Goal: Task Accomplishment & Management: Manage account settings

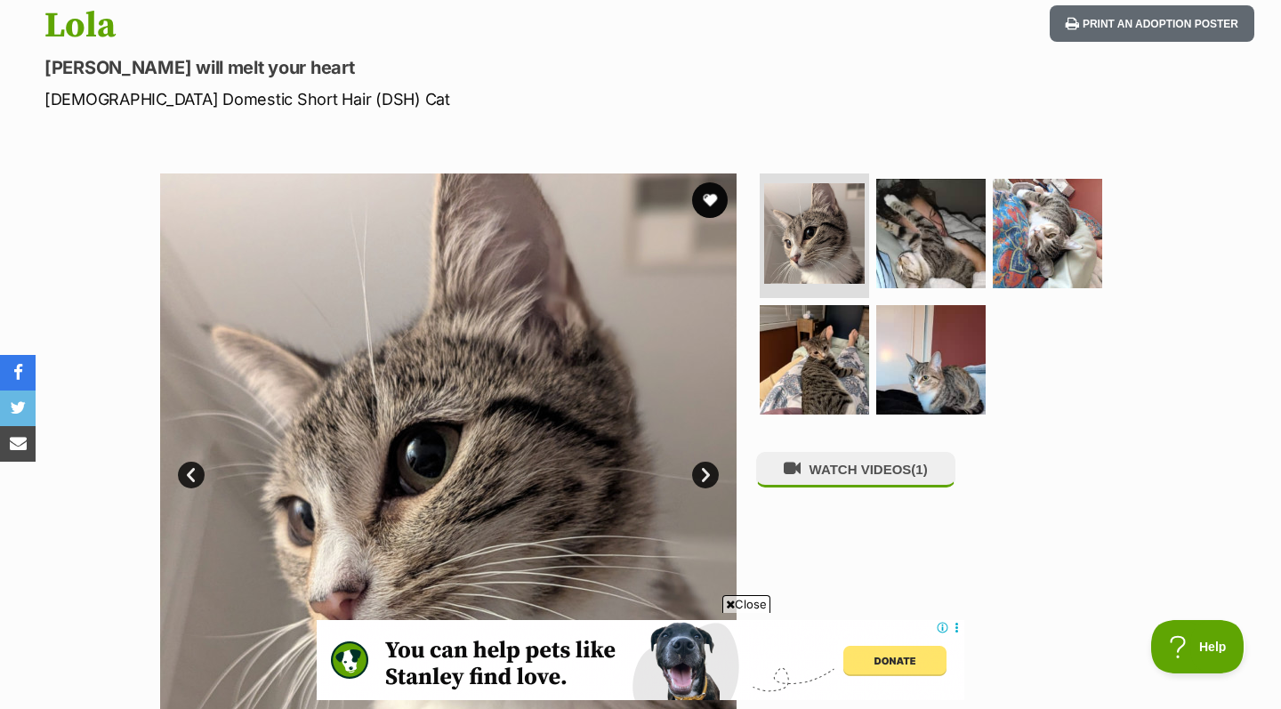
scroll to position [454, 0]
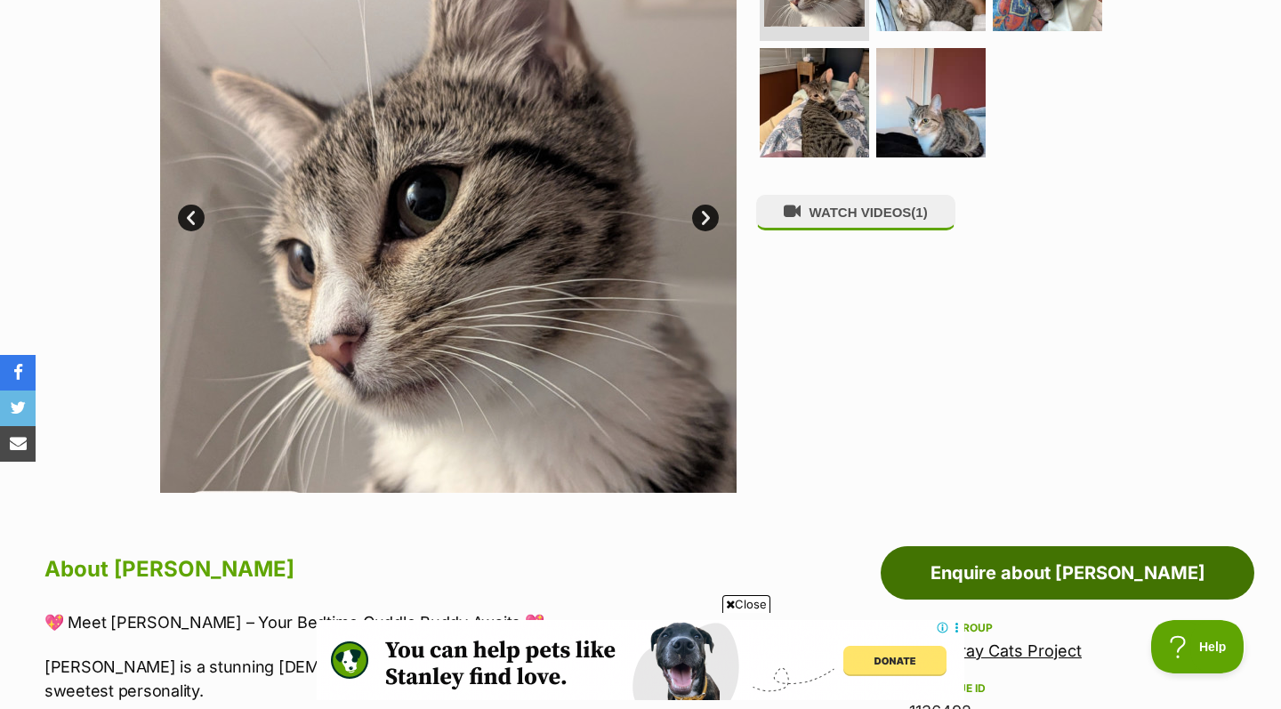
click at [963, 569] on link "Enquire about Lola" at bounding box center [1066, 572] width 373 height 53
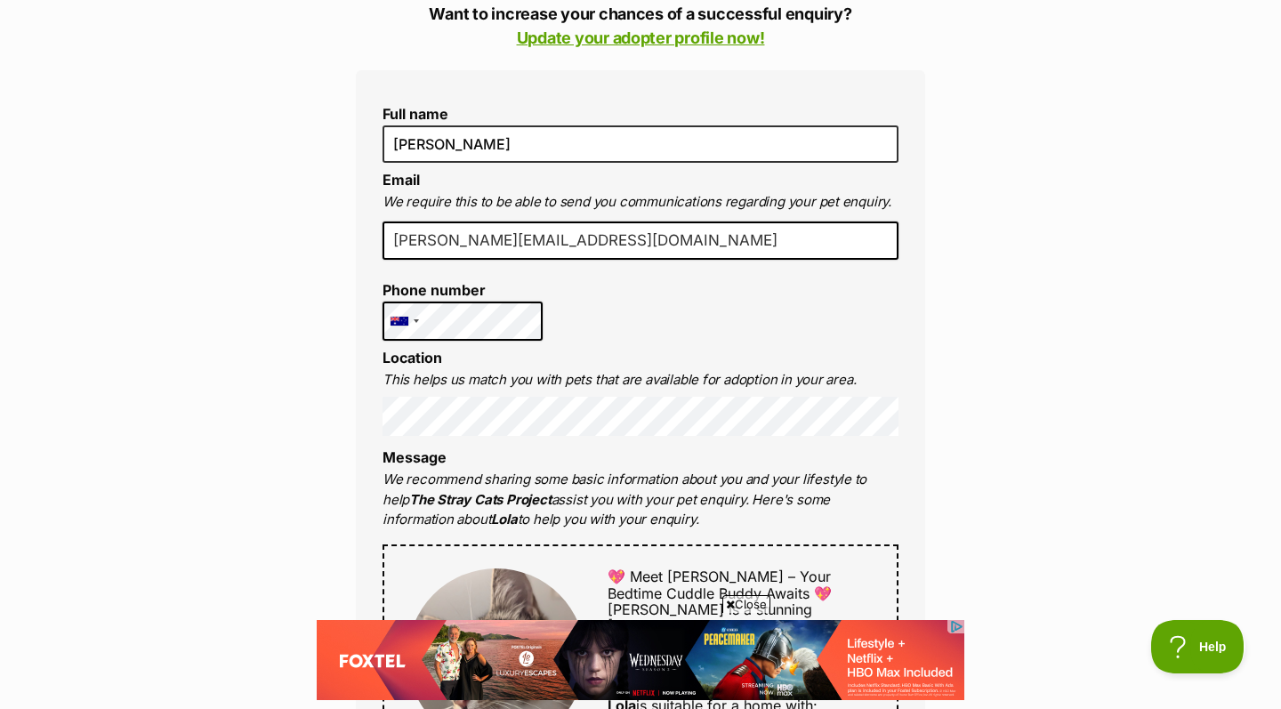
scroll to position [542, 0]
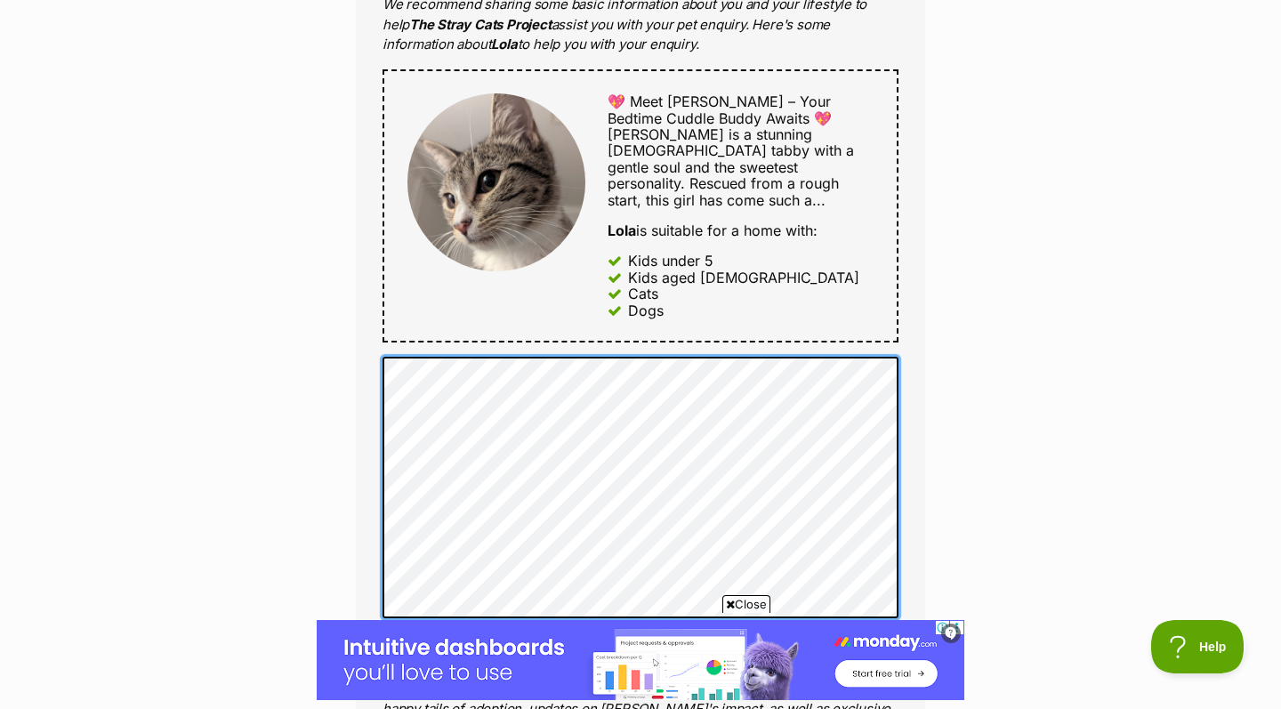
scroll to position [1099, 0]
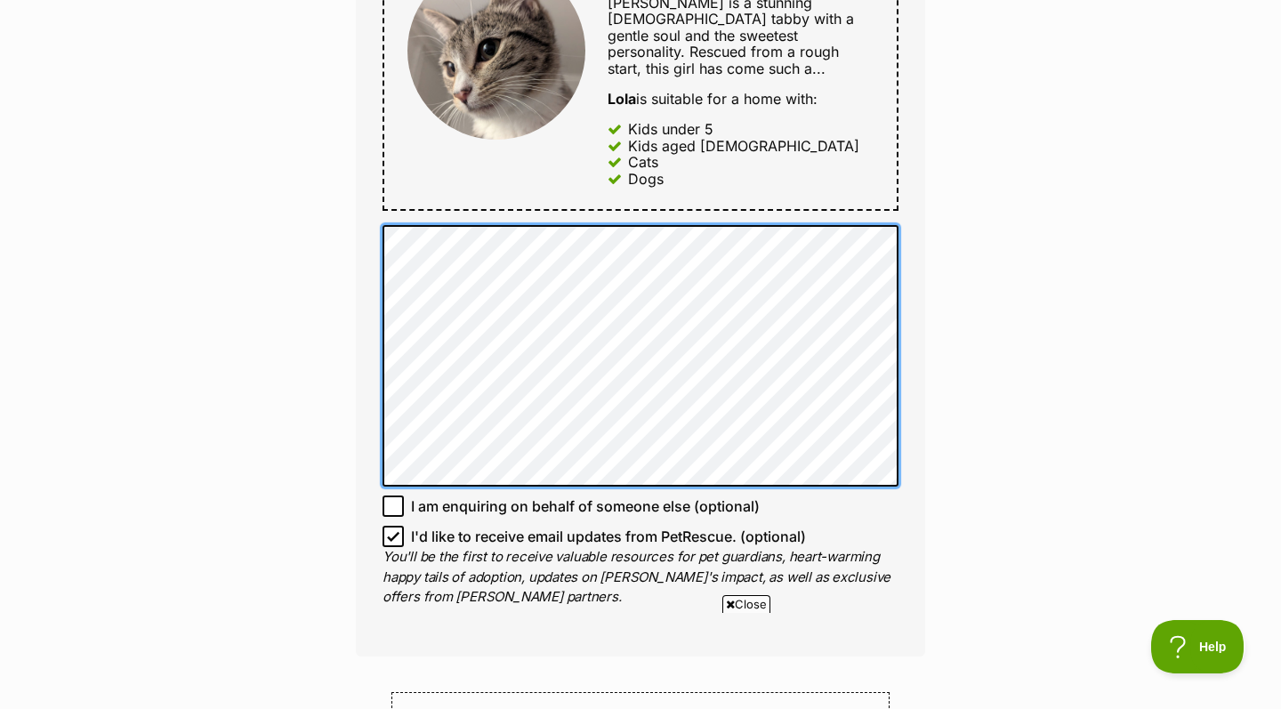
click at [398, 197] on div "Full name Brooke Meier Email We require this to be able to send you communicati…" at bounding box center [640, 60] width 569 height 1193
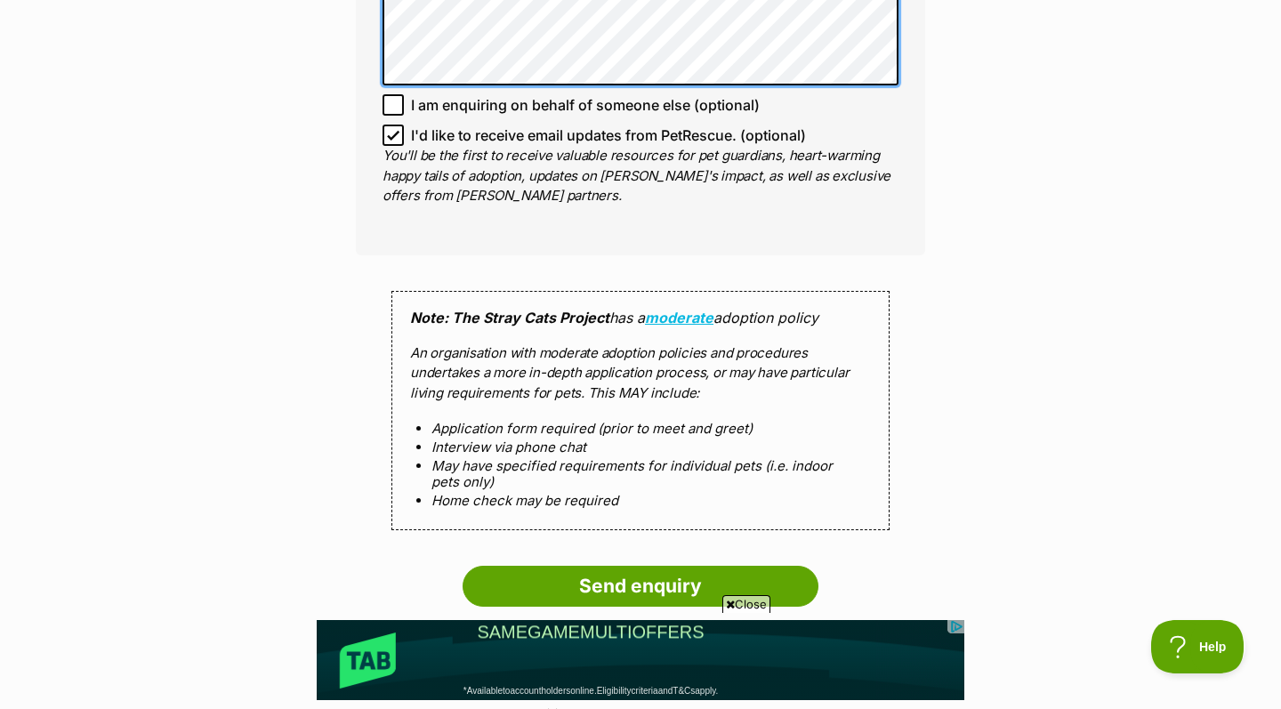
scroll to position [1644, 0]
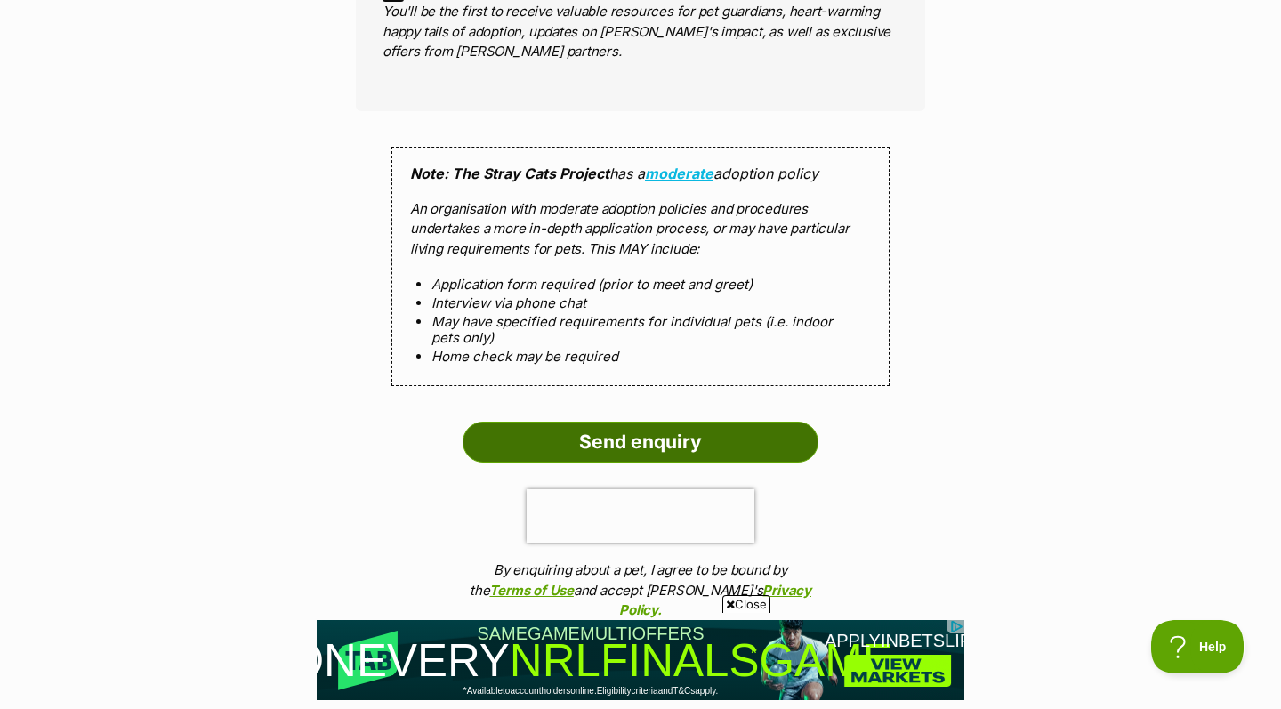
click at [520, 422] on input "Send enquiry" at bounding box center [640, 442] width 356 height 41
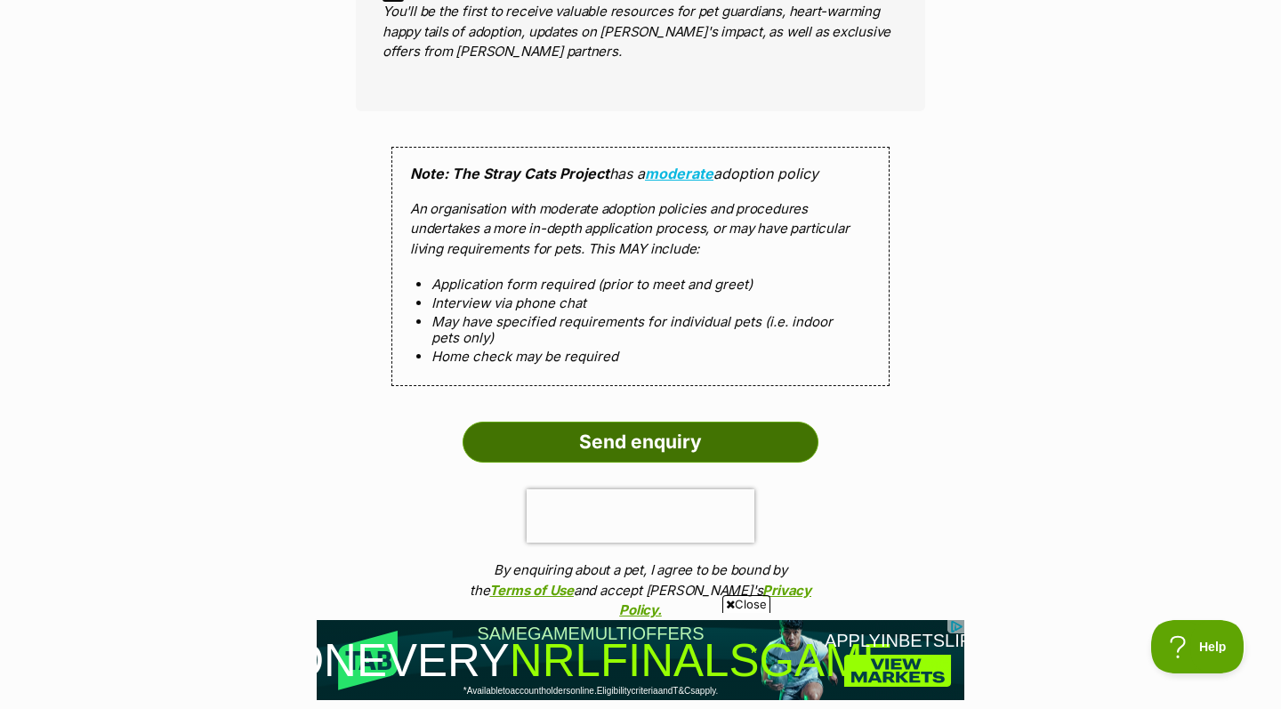
scroll to position [1146, 0]
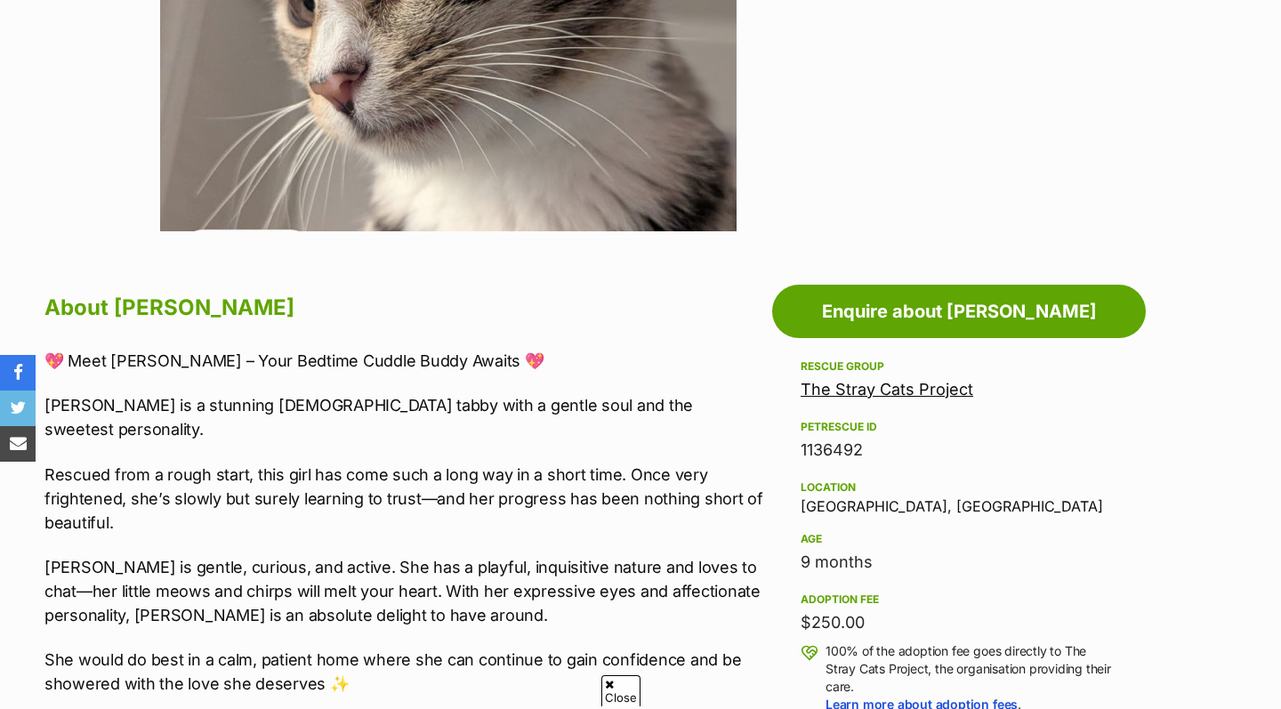
scroll to position [715, 0]
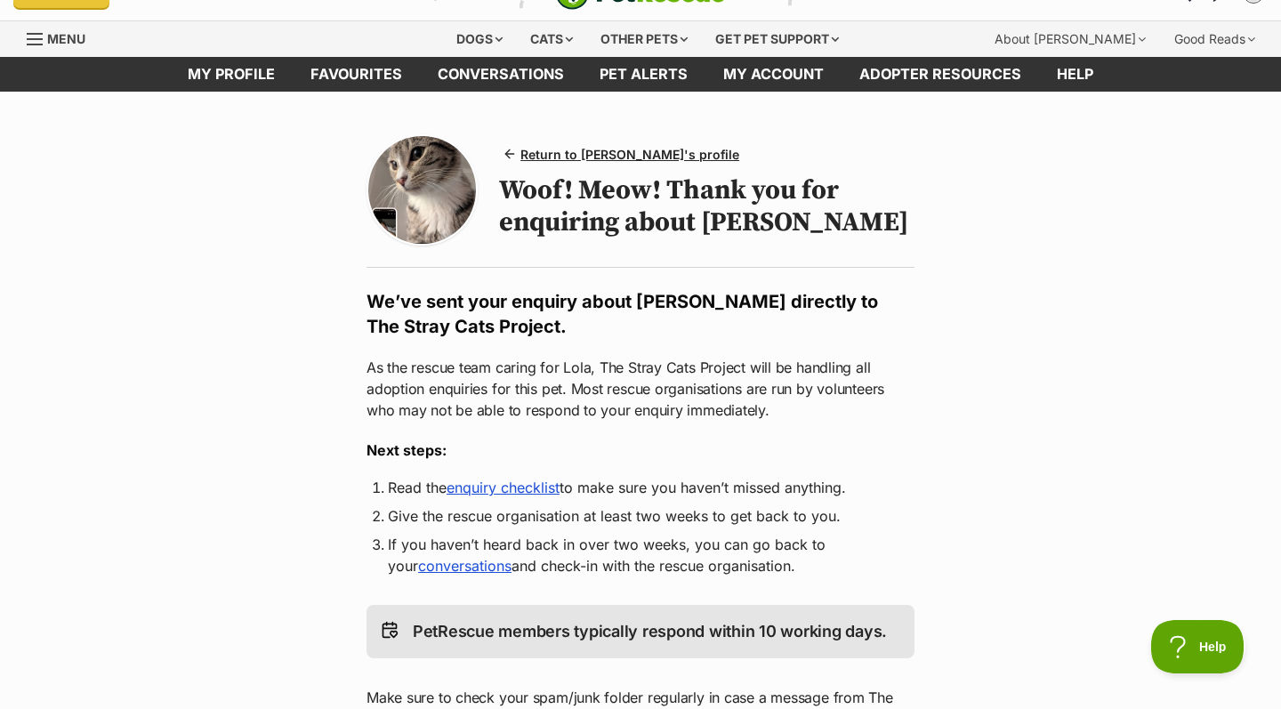
scroll to position [37, 0]
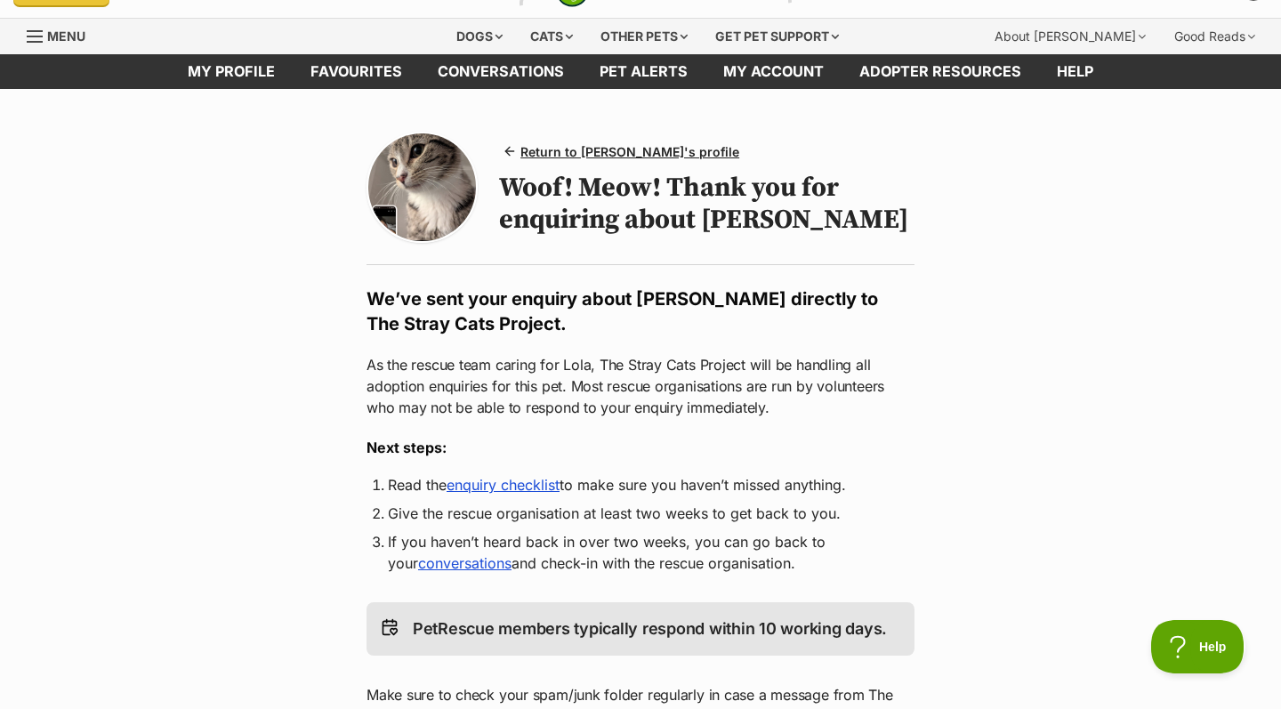
click at [502, 492] on link "enquiry checklist" at bounding box center [502, 485] width 113 height 18
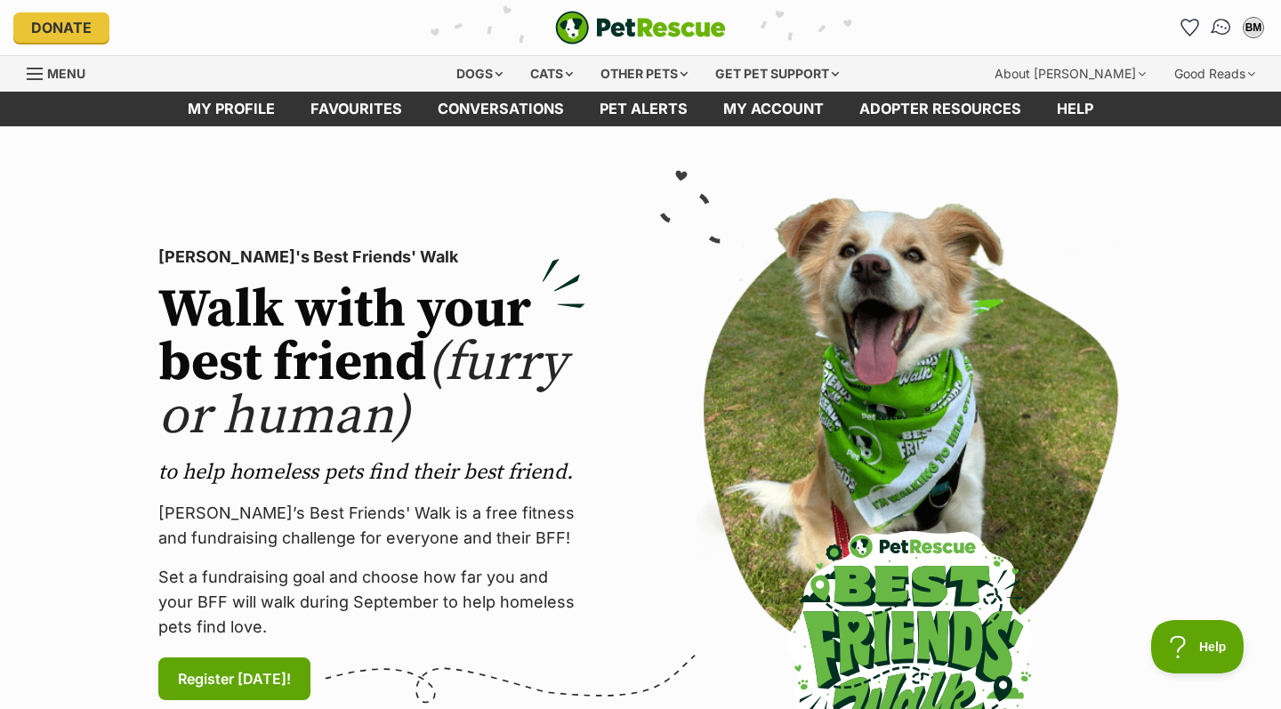
click at [1219, 27] on img "Conversations" at bounding box center [1221, 27] width 24 height 23
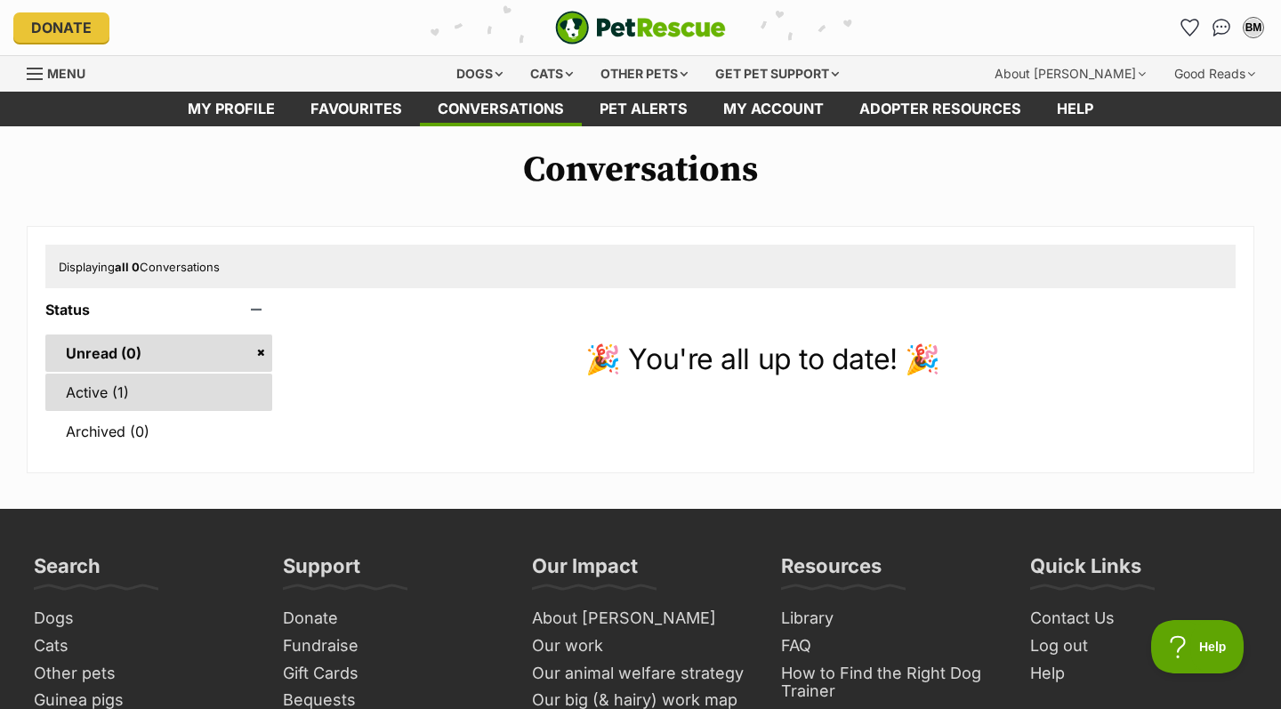
click at [119, 388] on link "Active (1)" at bounding box center [158, 391] width 227 height 37
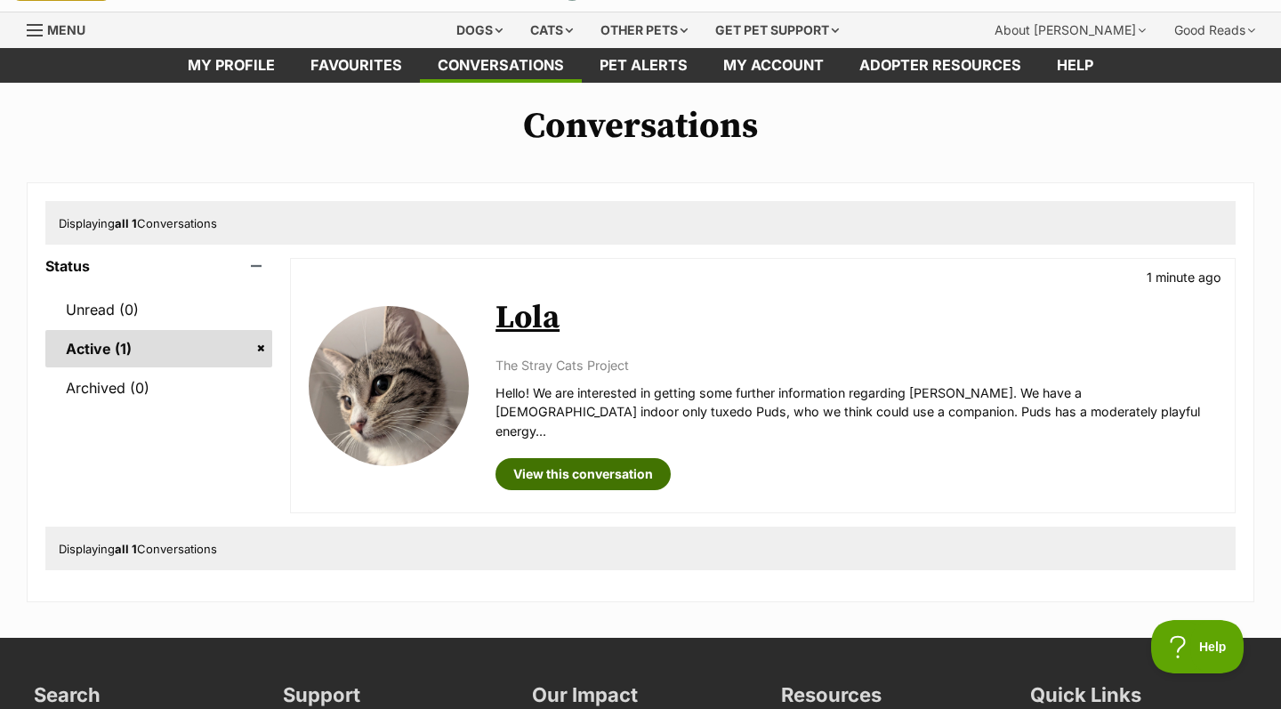
click at [559, 458] on link "View this conversation" at bounding box center [582, 474] width 175 height 32
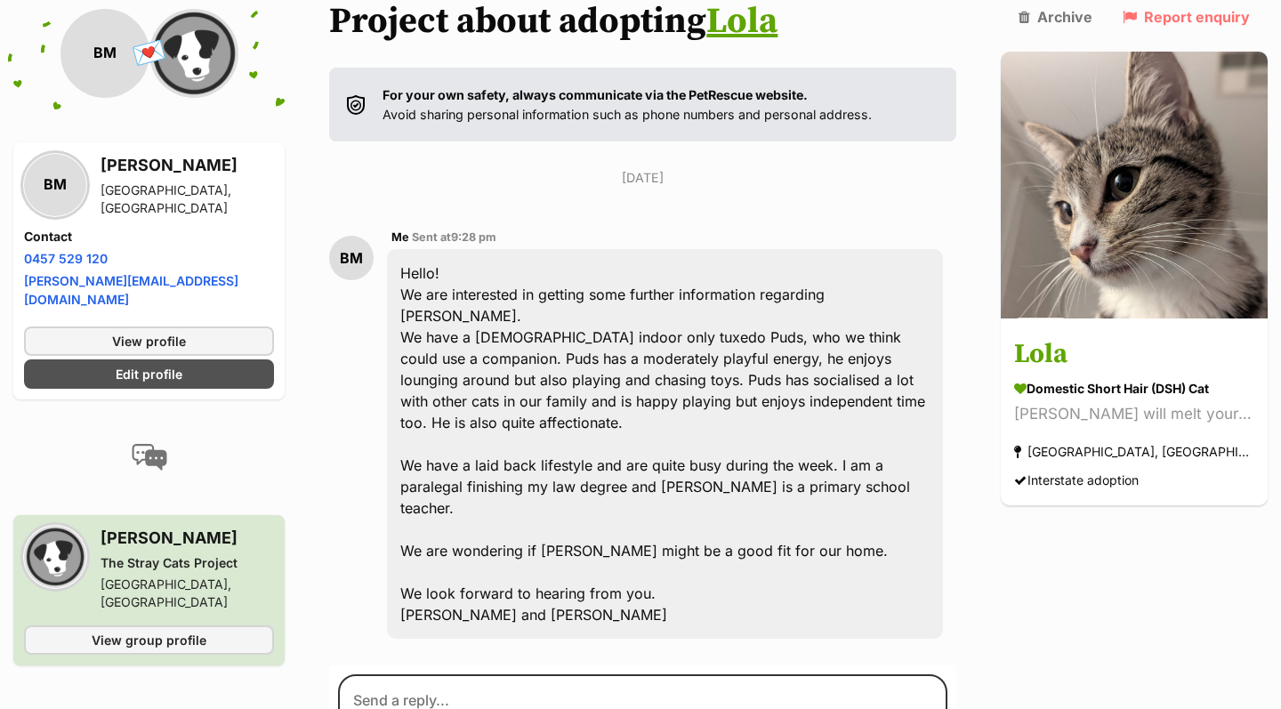
scroll to position [243, 0]
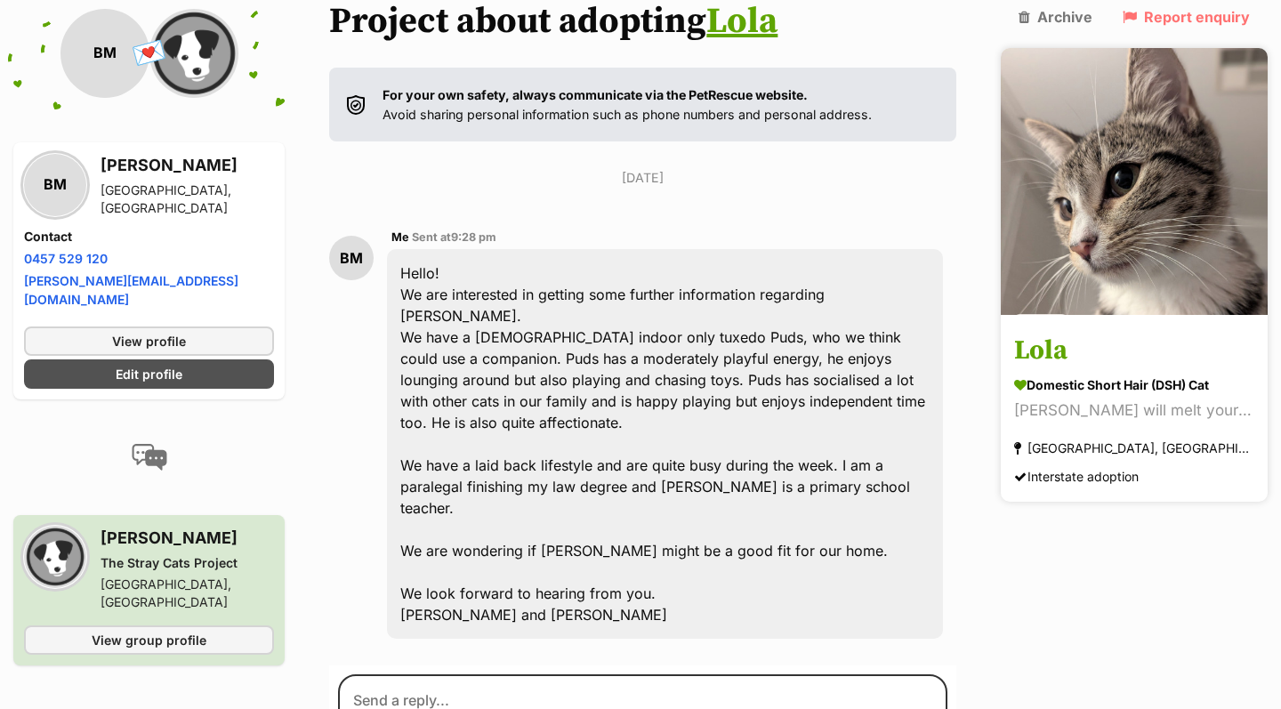
click at [1080, 165] on img at bounding box center [1133, 181] width 267 height 267
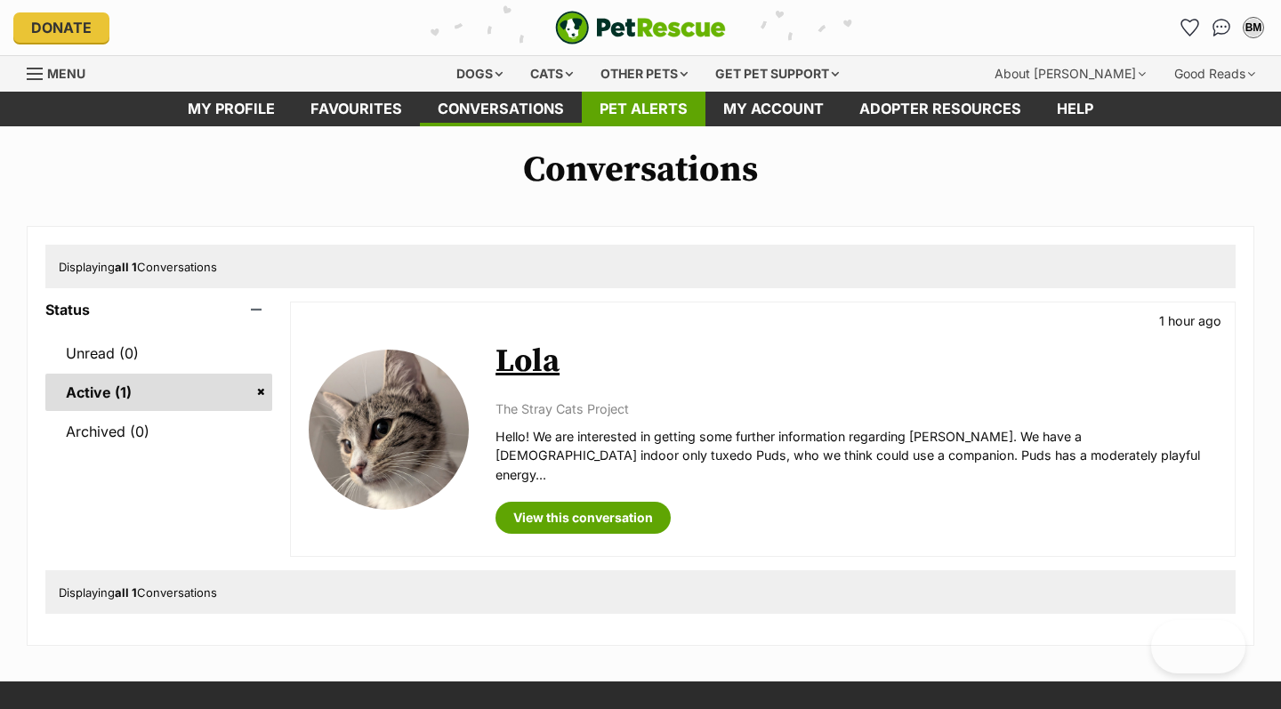
click at [644, 104] on link "Pet alerts" at bounding box center [644, 109] width 124 height 35
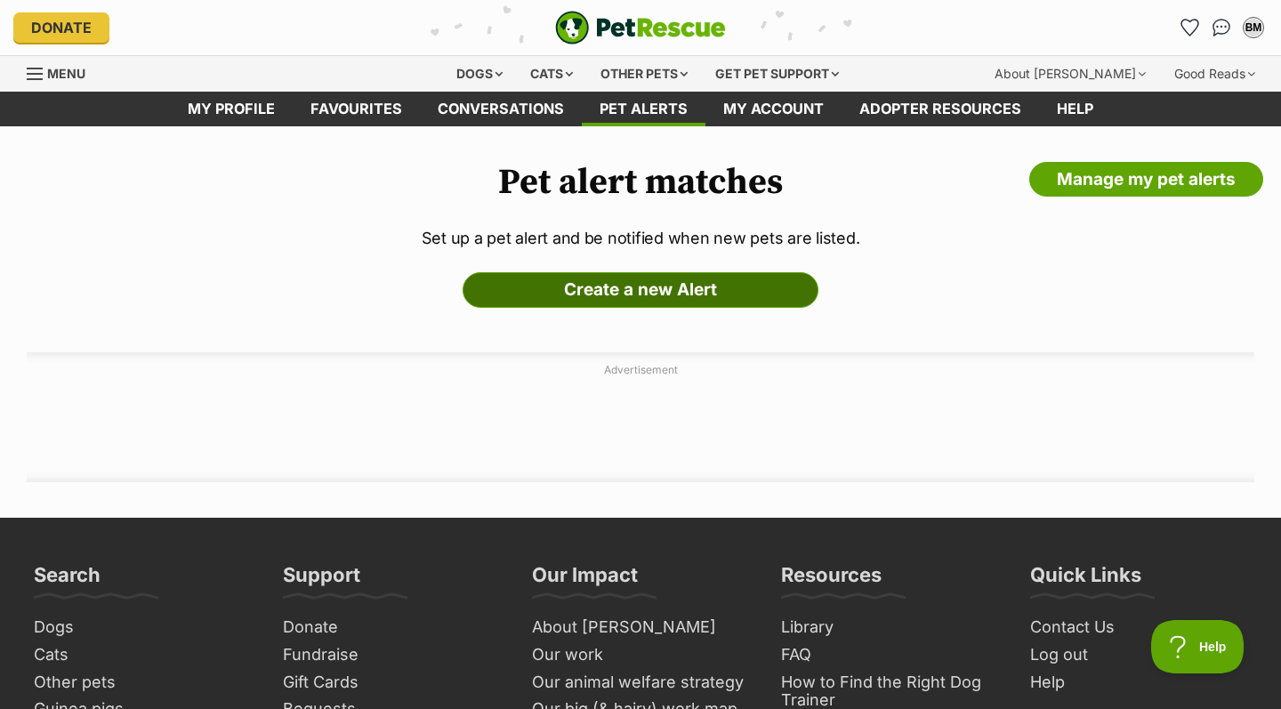
click at [499, 291] on link "Create a new Alert" at bounding box center [640, 290] width 356 height 36
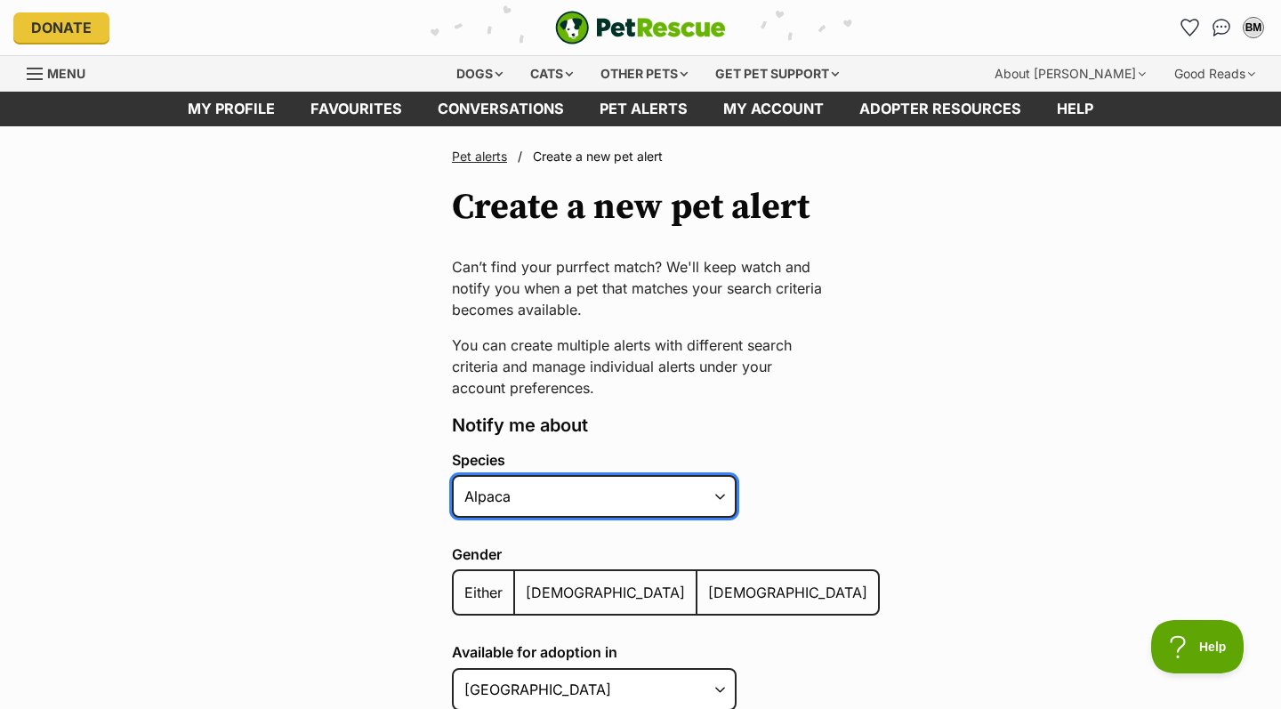
select select "2"
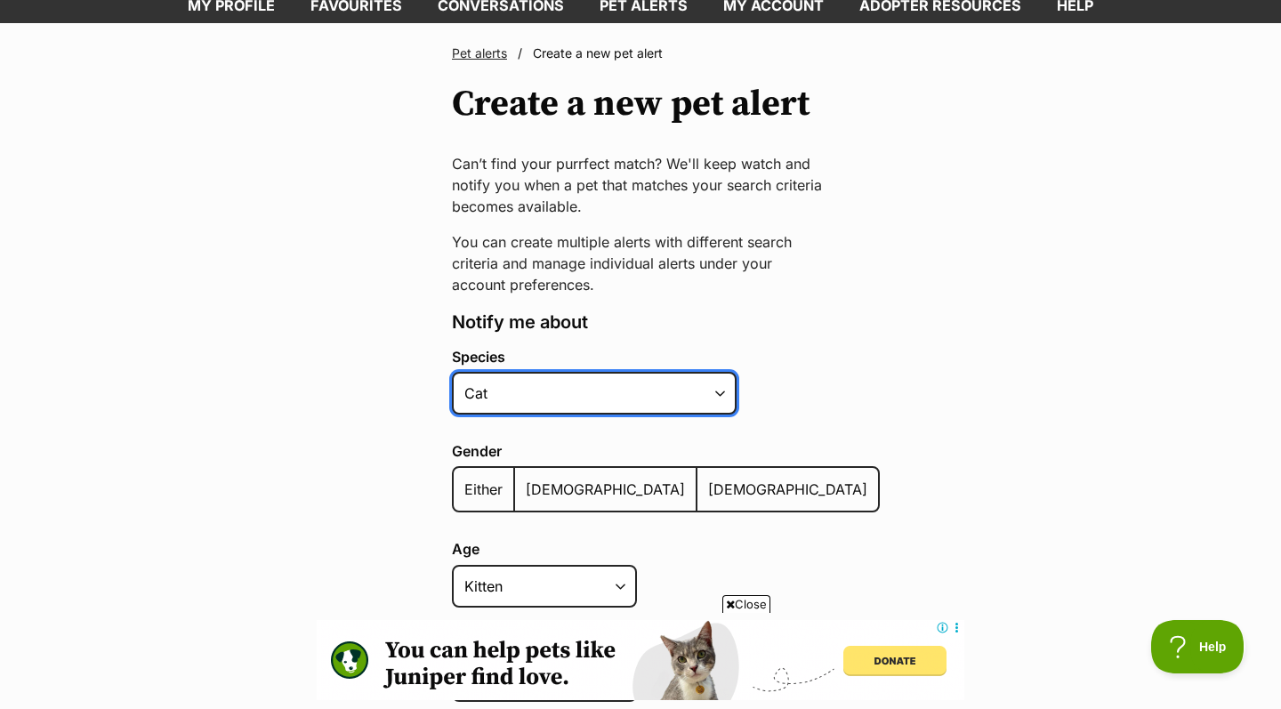
scroll to position [105, 0]
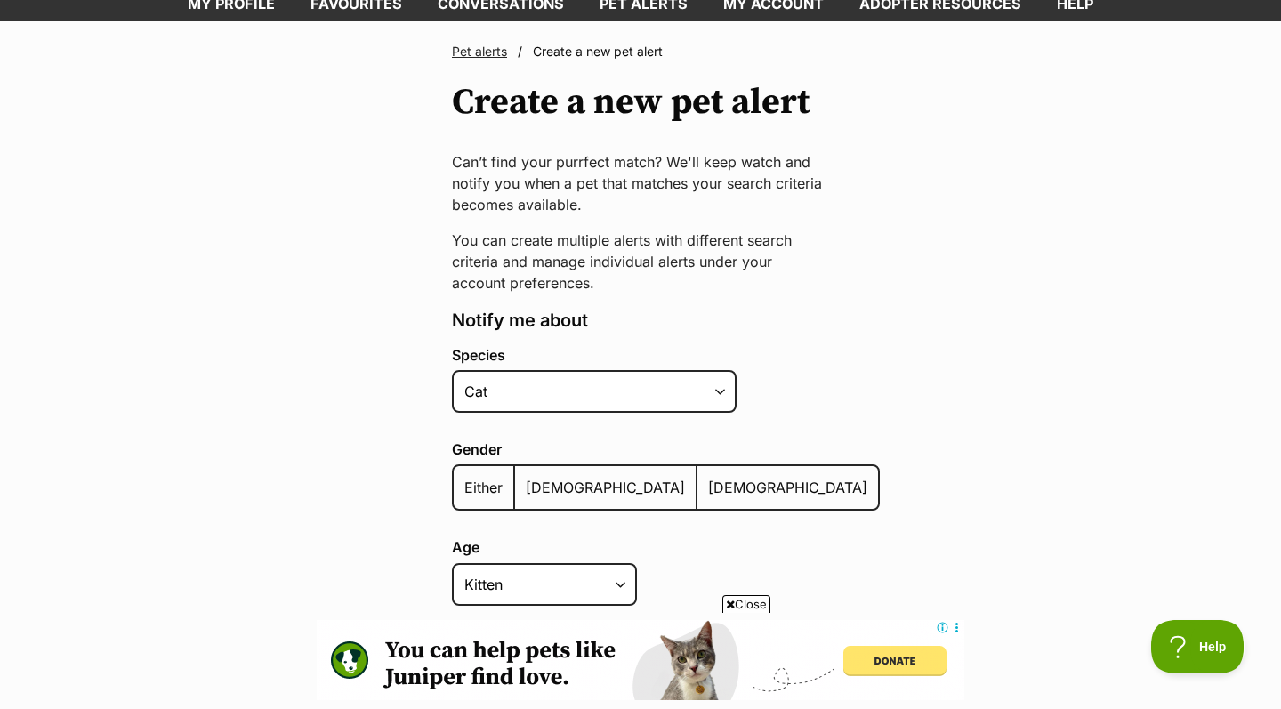
click at [708, 488] on span "Female" at bounding box center [787, 487] width 159 height 18
click at [707, 477] on input "Female" at bounding box center [707, 476] width 0 height 1
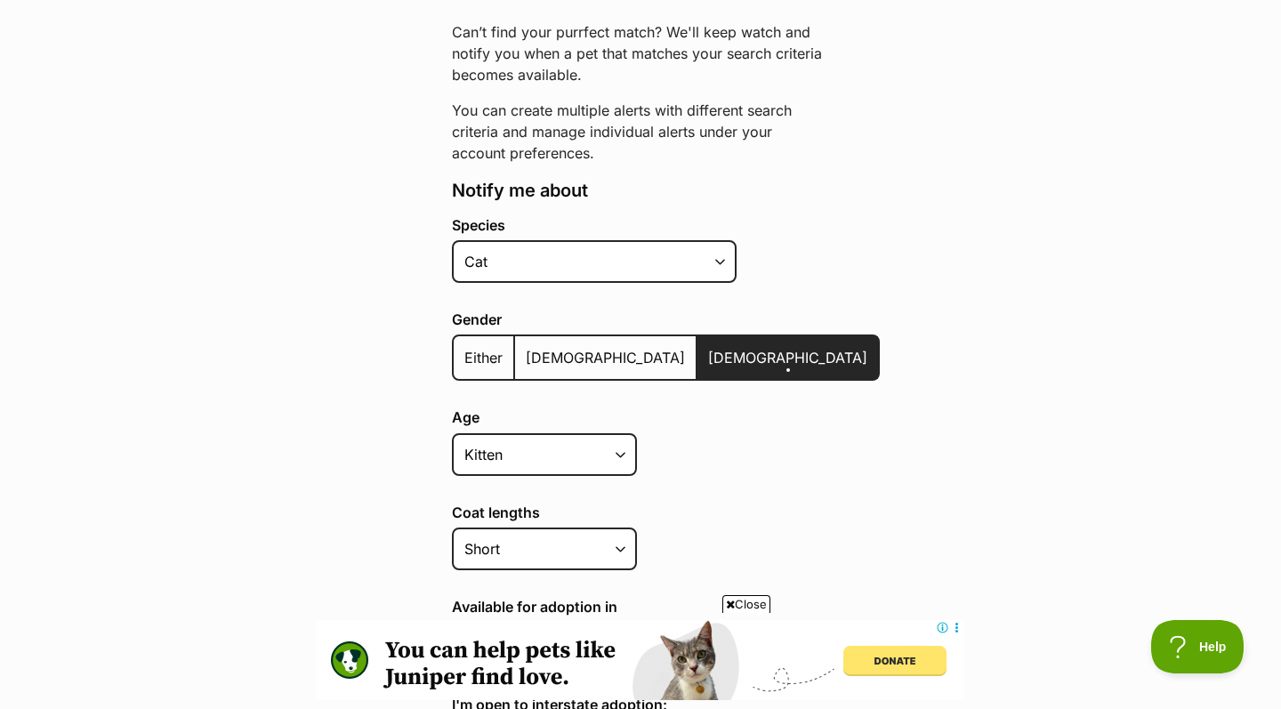
scroll to position [236, 0]
click at [588, 448] on select "Kitten Cat Senior All ages" at bounding box center [544, 453] width 185 height 43
select select
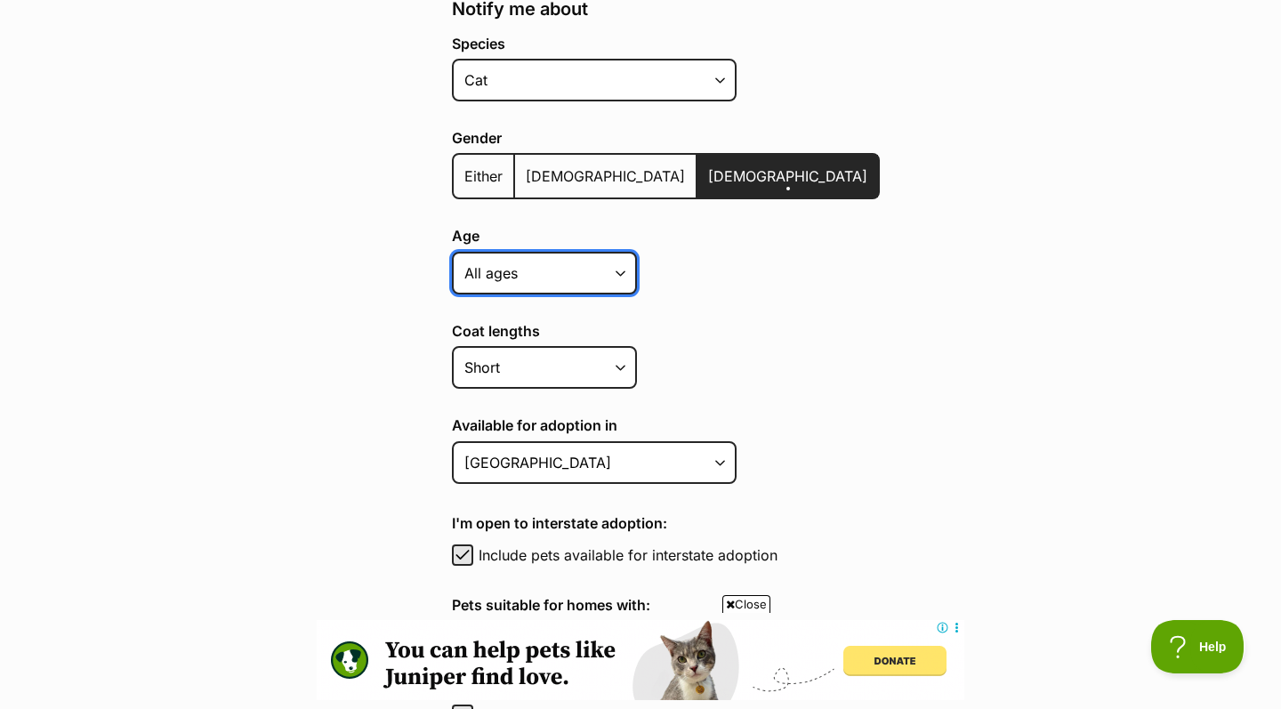
scroll to position [417, 0]
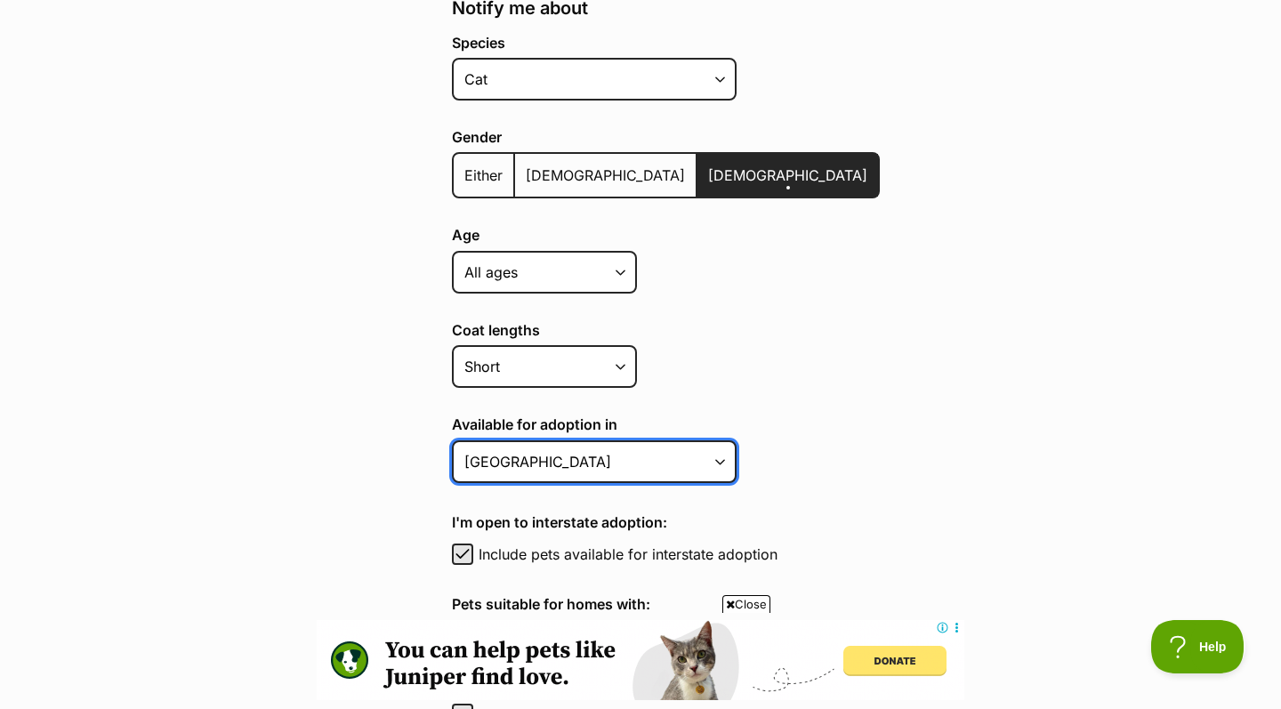
select select "1"
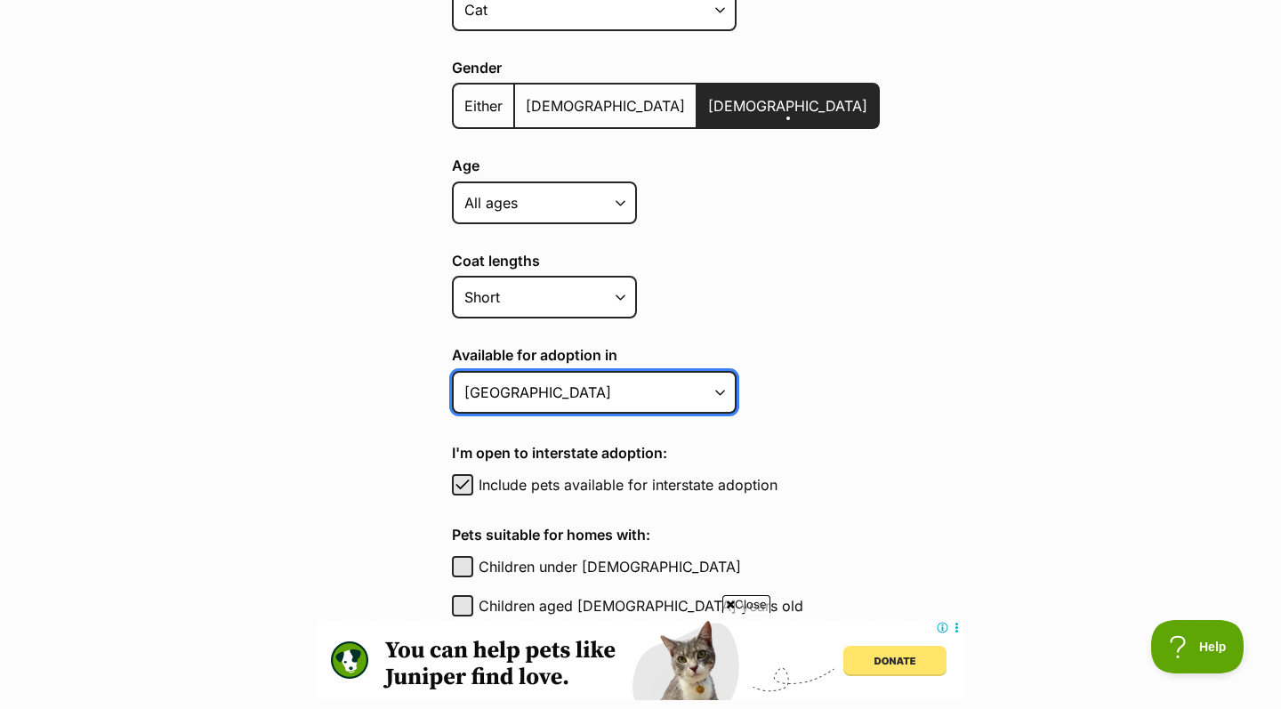
scroll to position [518, 0]
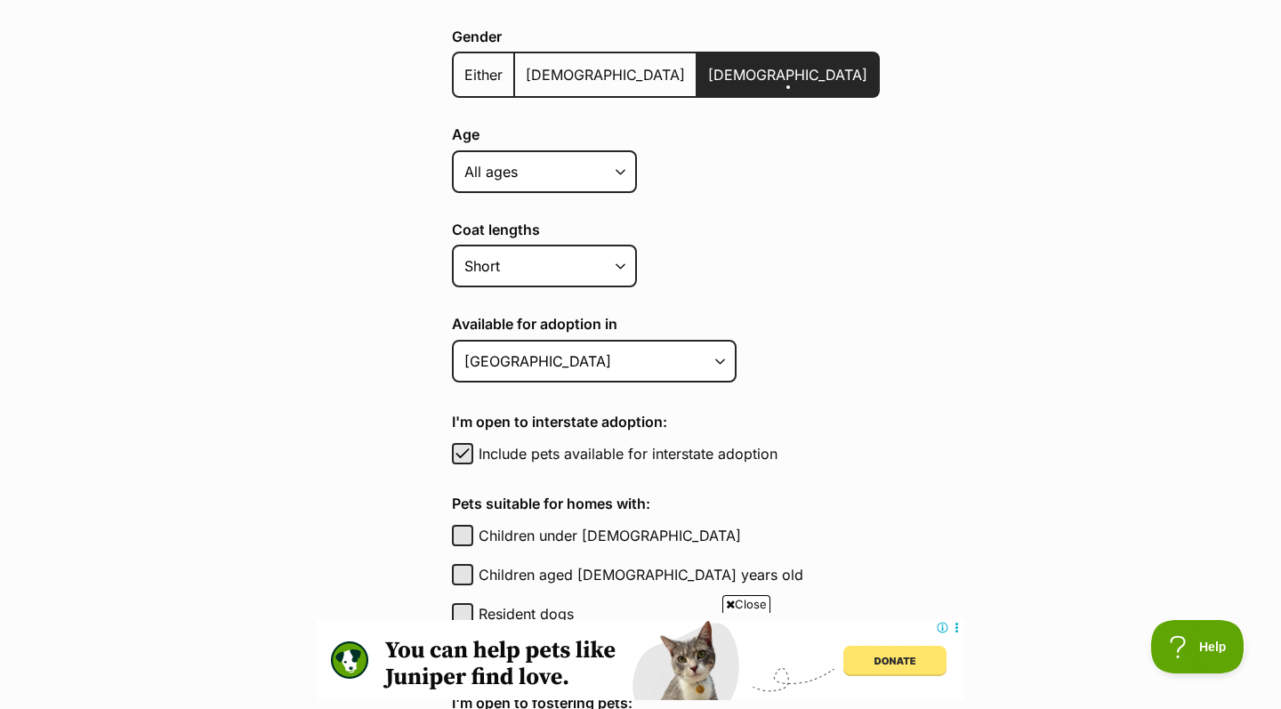
click at [522, 454] on label "Include pets available for interstate adoption" at bounding box center [678, 453] width 401 height 21
click at [473, 454] on button "Include pets available for interstate adoption" at bounding box center [462, 453] width 21 height 21
checkbox input "false"
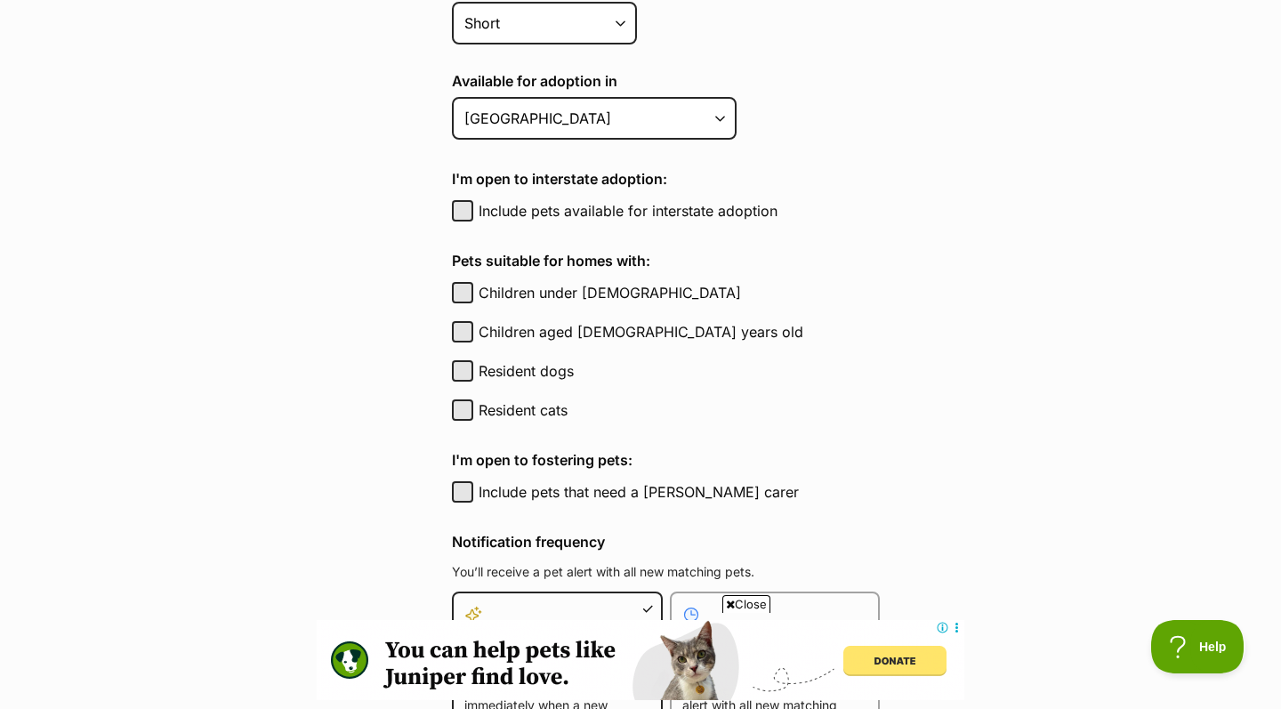
scroll to position [762, 0]
click at [529, 403] on label "Resident cats" at bounding box center [678, 408] width 401 height 21
click at [473, 403] on button "Resident cats" at bounding box center [462, 408] width 21 height 21
checkbox input "true"
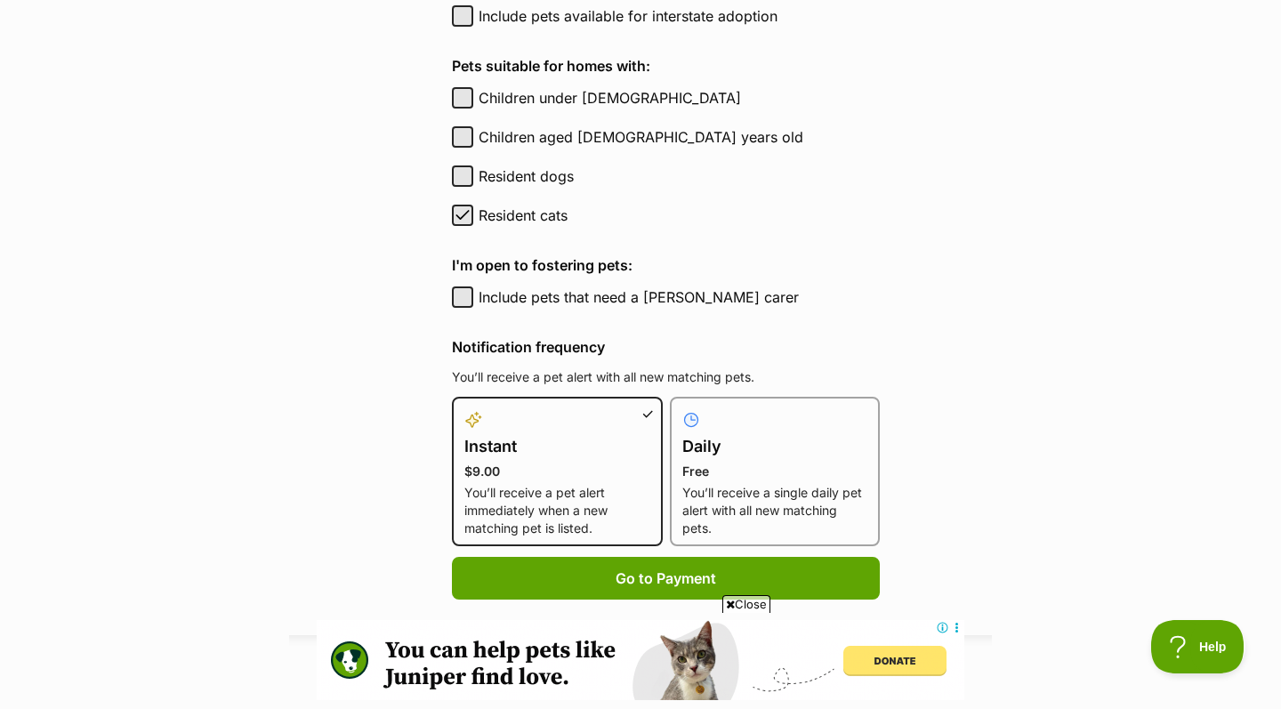
scroll to position [972, 0]
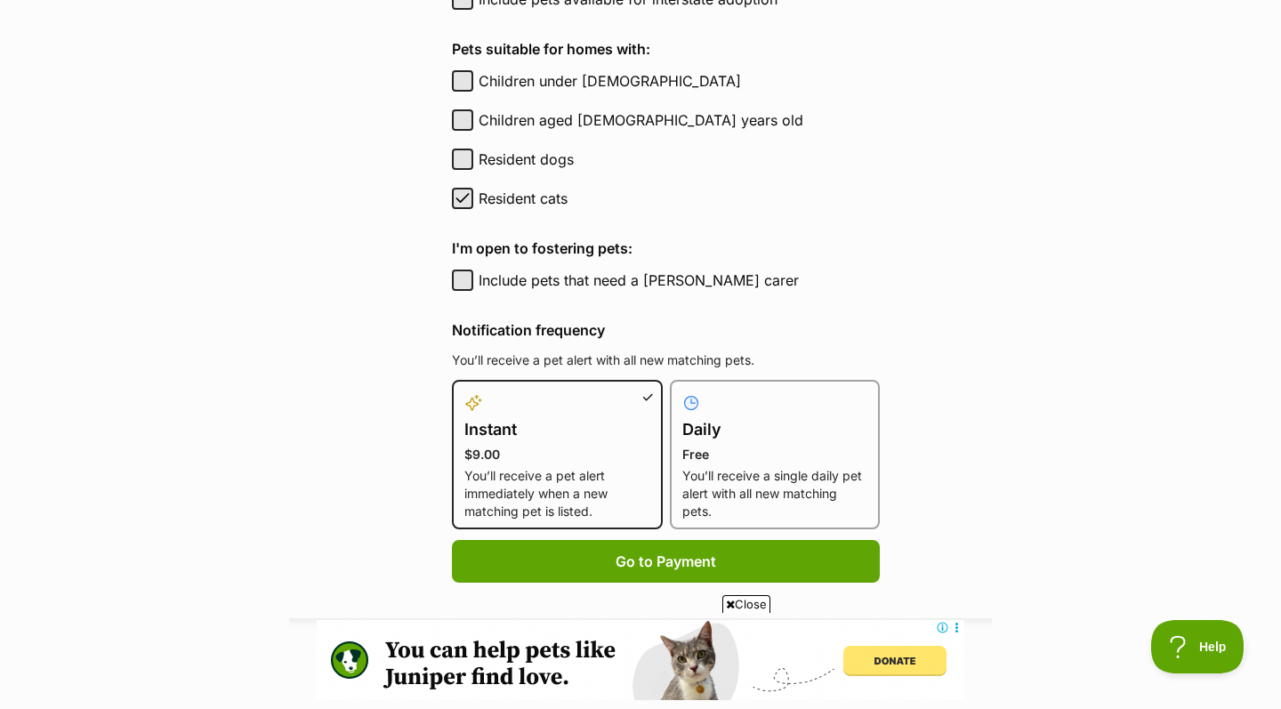
click at [692, 429] on h4 "Daily" at bounding box center [775, 429] width 186 height 25
click at [681, 391] on input "Daily Free You’ll receive a single daily pet alert with all new matching pets." at bounding box center [680, 390] width 1 height 1
radio input "true"
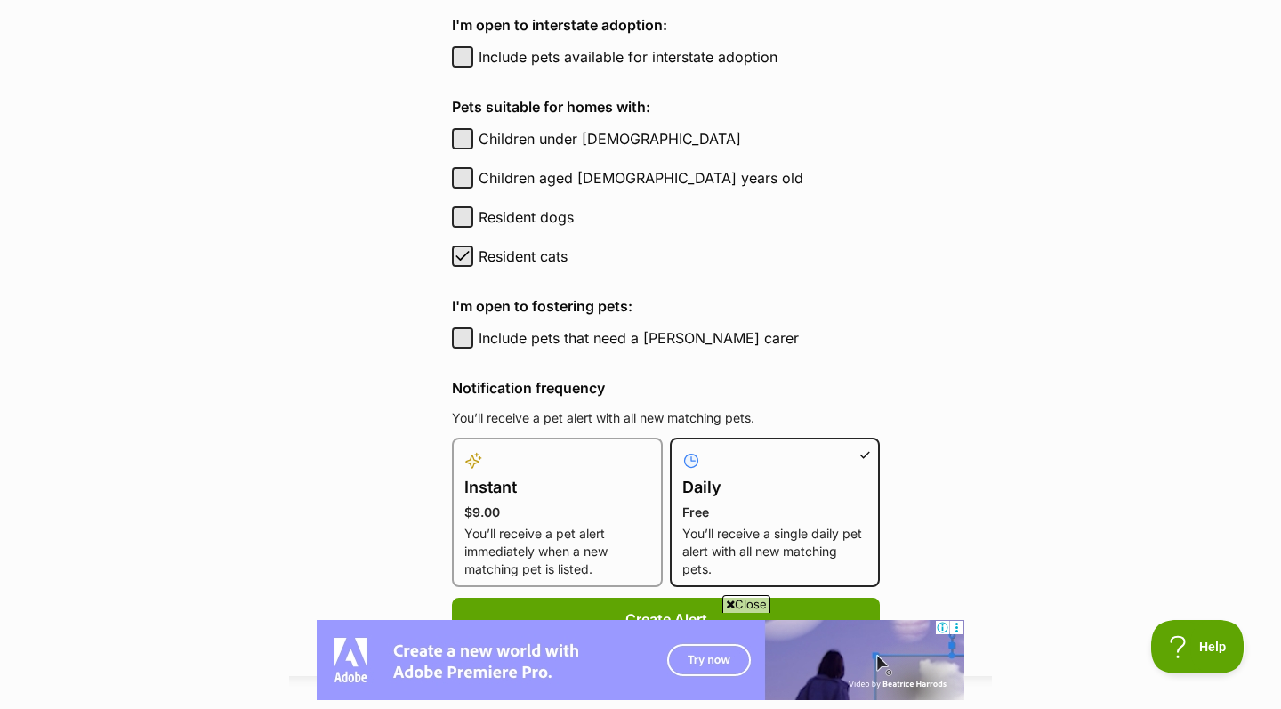
scroll to position [534, 0]
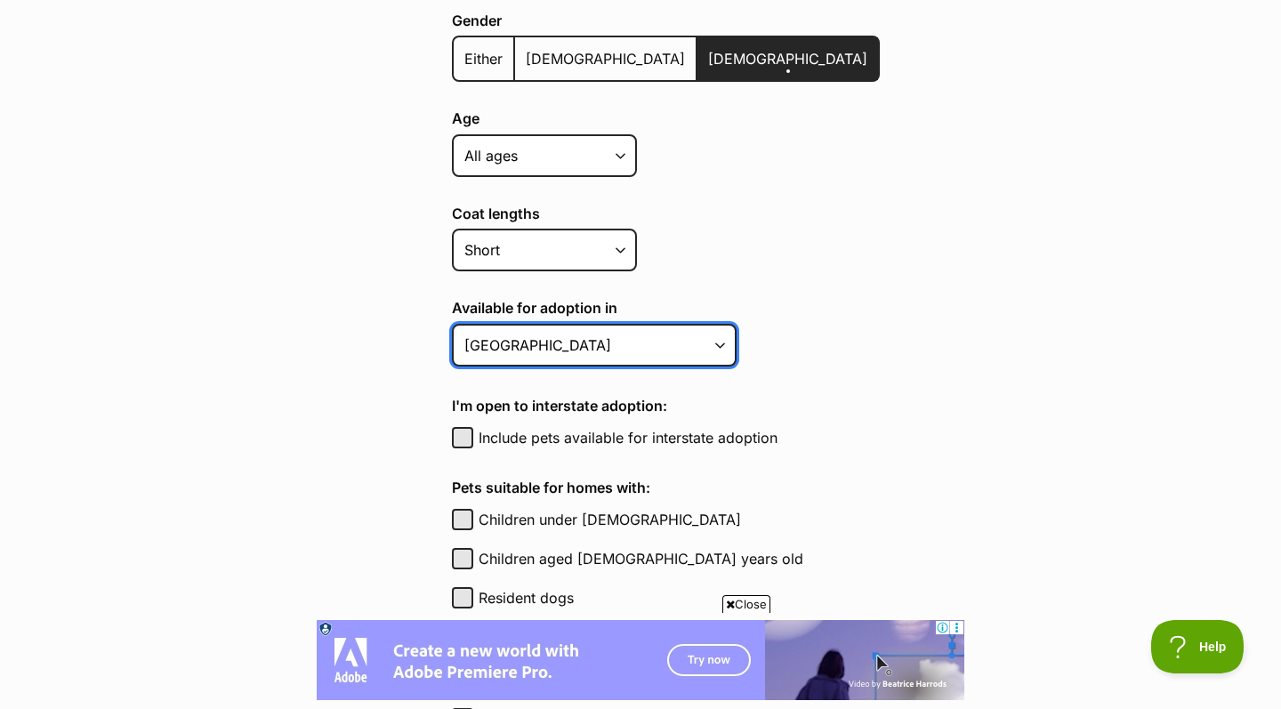
click at [541, 343] on select "[GEOGRAPHIC_DATA] [GEOGRAPHIC_DATA] [GEOGRAPHIC_DATA] [GEOGRAPHIC_DATA] [GEOGRA…" at bounding box center [594, 345] width 285 height 43
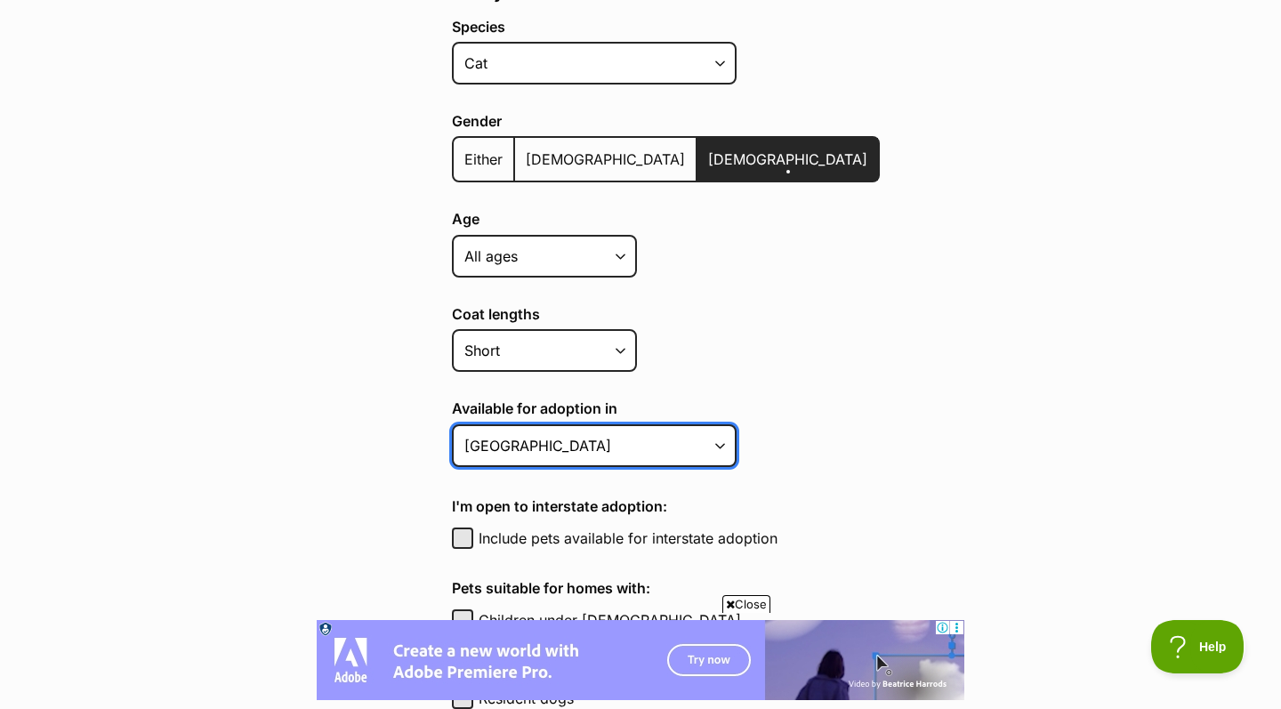
scroll to position [454, 0]
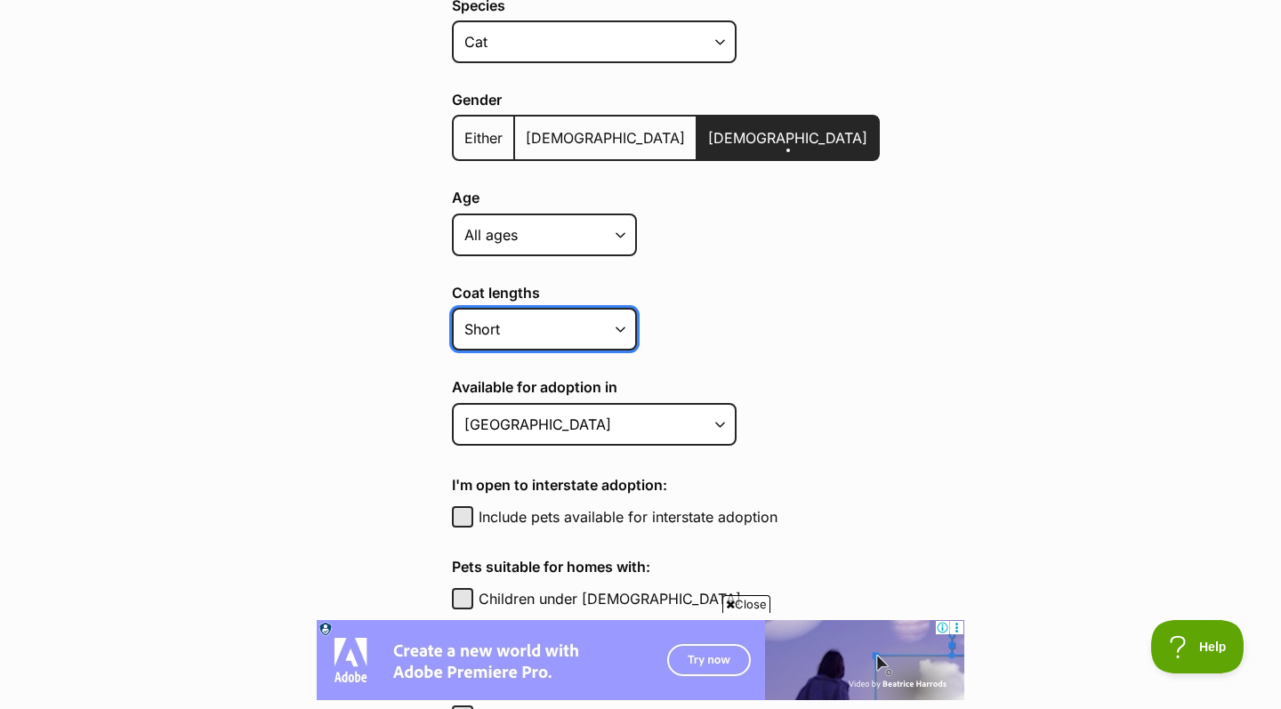
select select
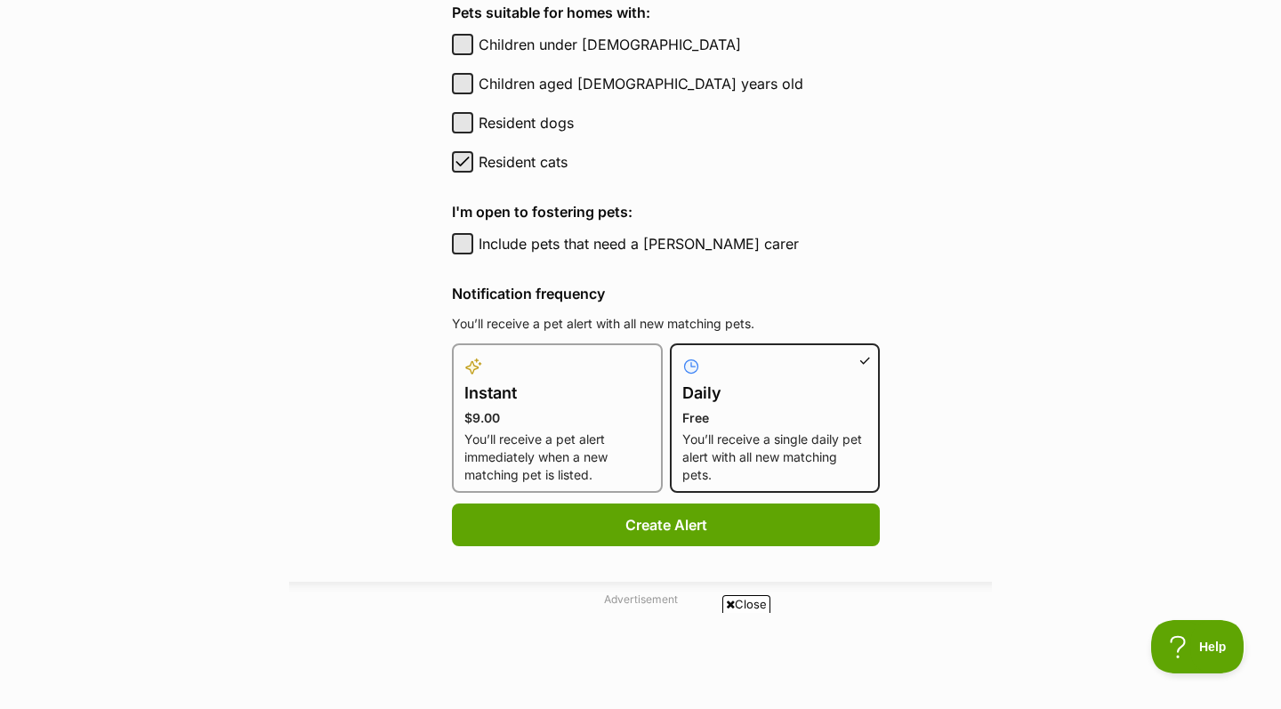
scroll to position [0, 0]
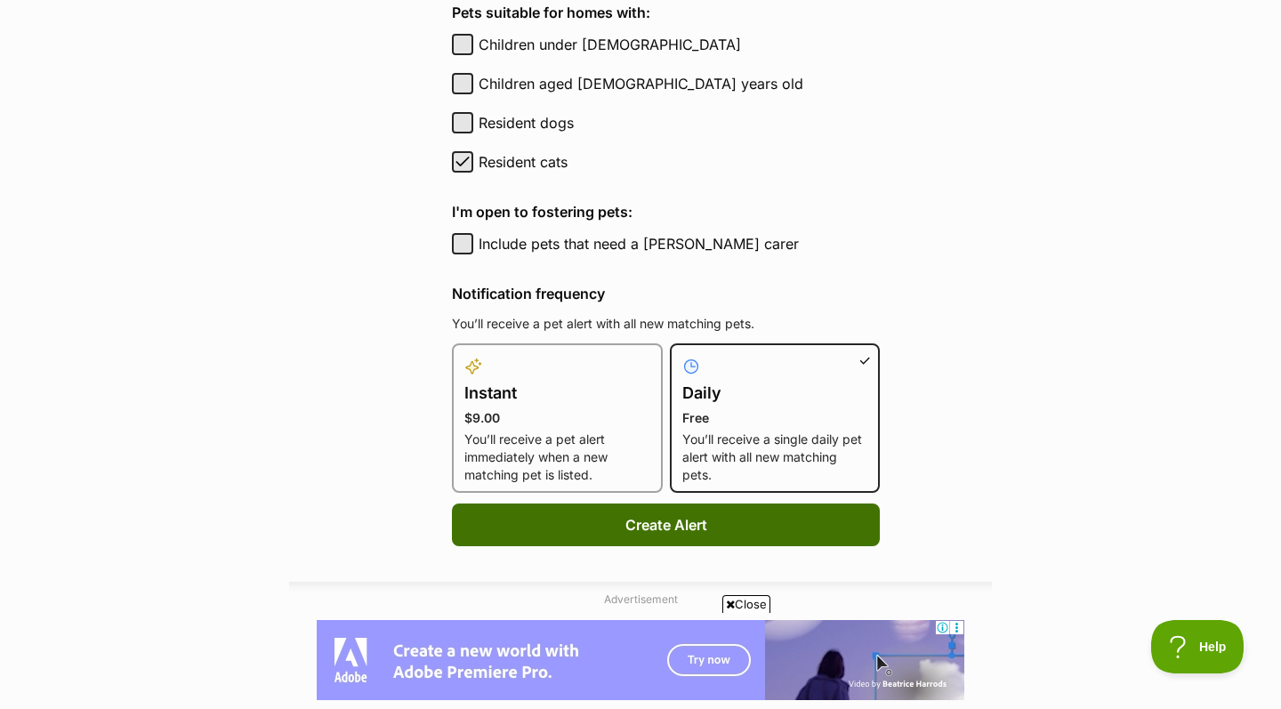
click at [520, 514] on button "Create Alert" at bounding box center [666, 524] width 428 height 43
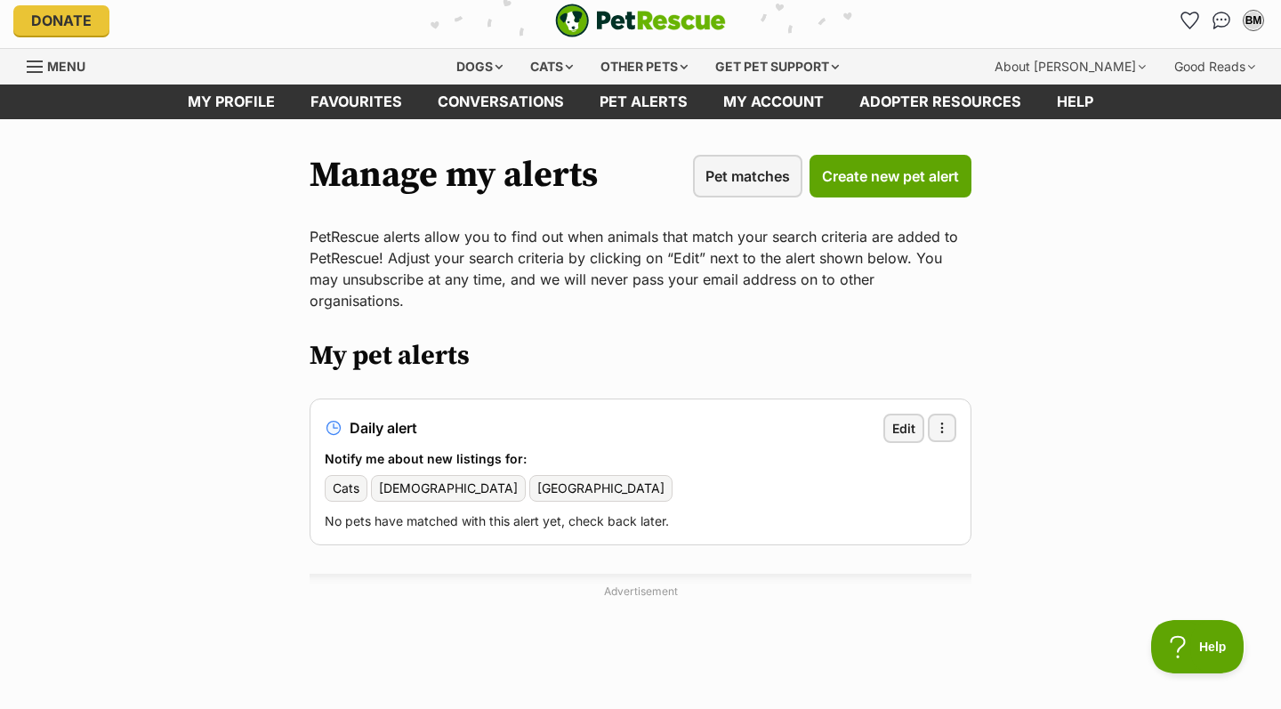
scroll to position [7, 0]
click at [901, 419] on span "Edit" at bounding box center [903, 428] width 23 height 19
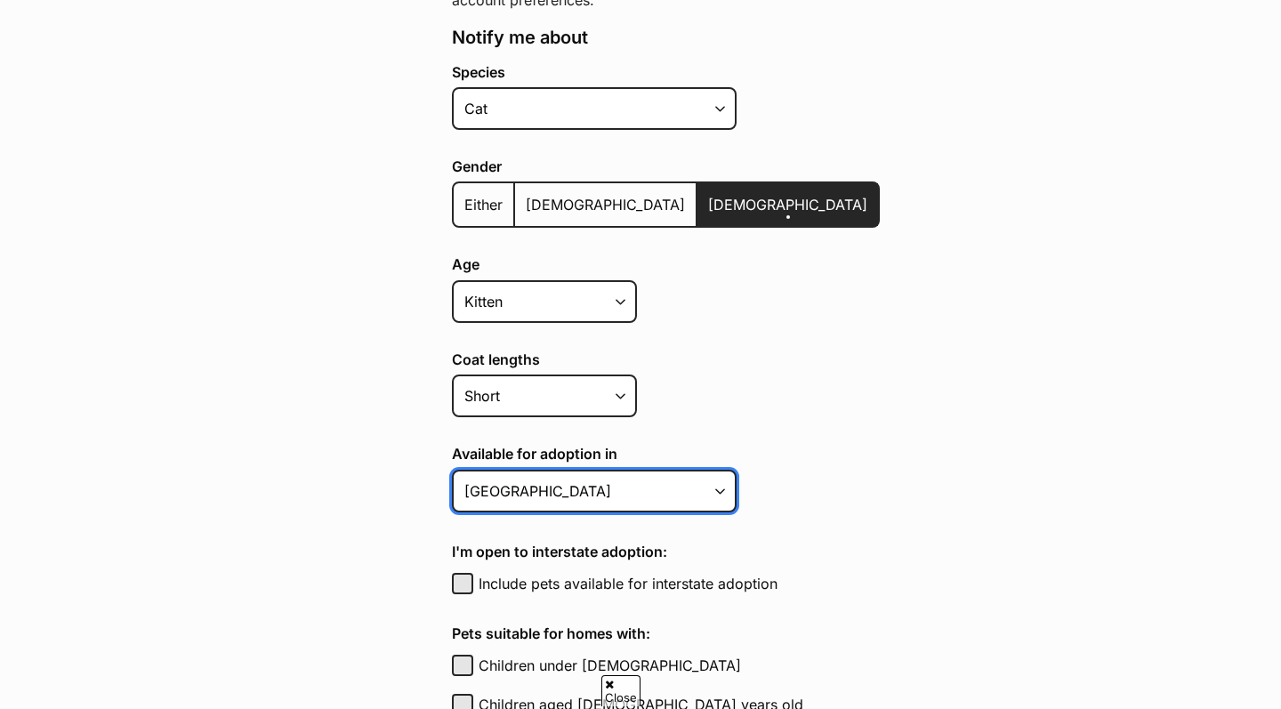
click at [674, 477] on select "[GEOGRAPHIC_DATA] [GEOGRAPHIC_DATA] [GEOGRAPHIC_DATA] [GEOGRAPHIC_DATA] [GEOGRA…" at bounding box center [594, 491] width 285 height 43
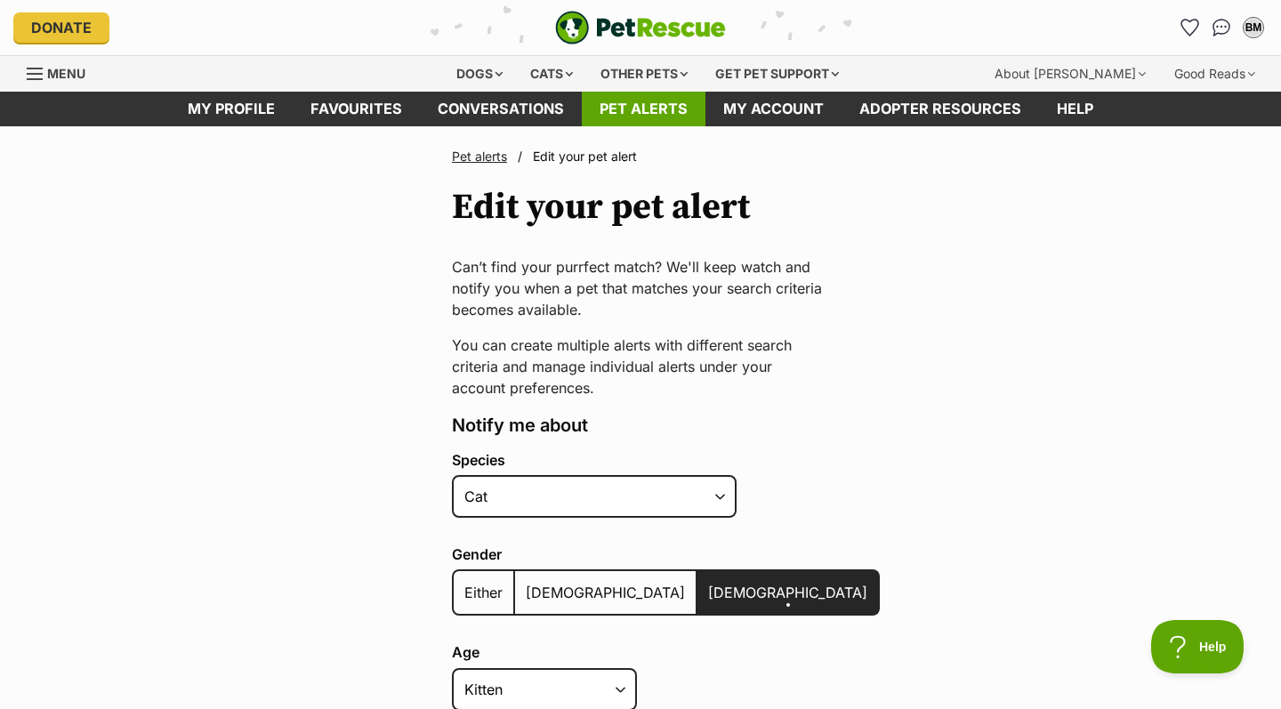
click at [682, 118] on link "Pet alerts" at bounding box center [644, 109] width 124 height 35
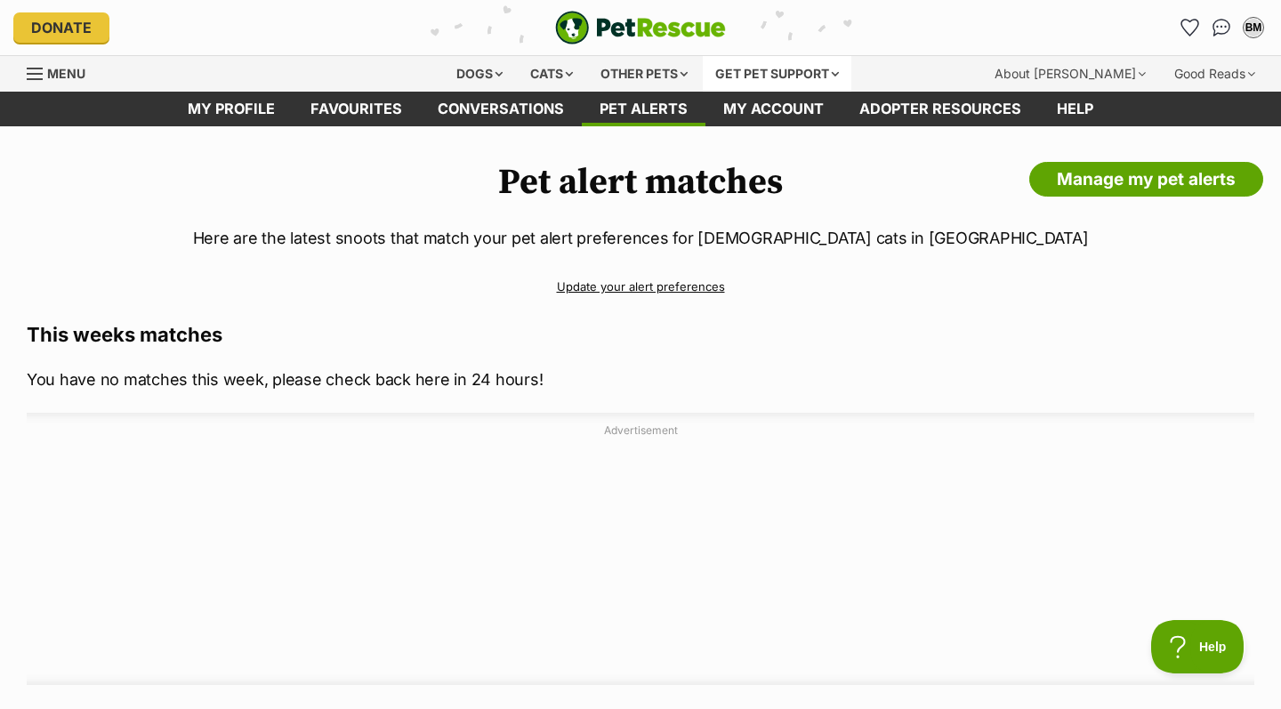
click at [754, 84] on div "Get pet support" at bounding box center [777, 74] width 149 height 36
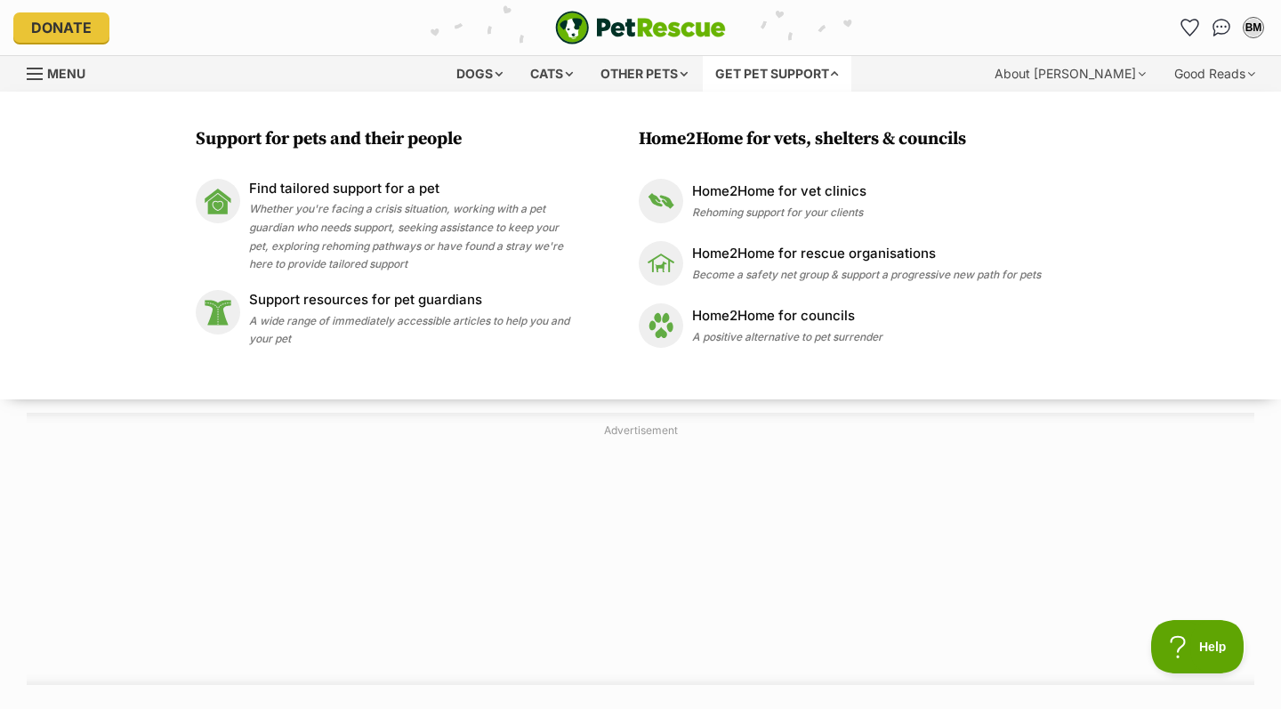
click at [748, 73] on div "Get pet support" at bounding box center [777, 74] width 149 height 36
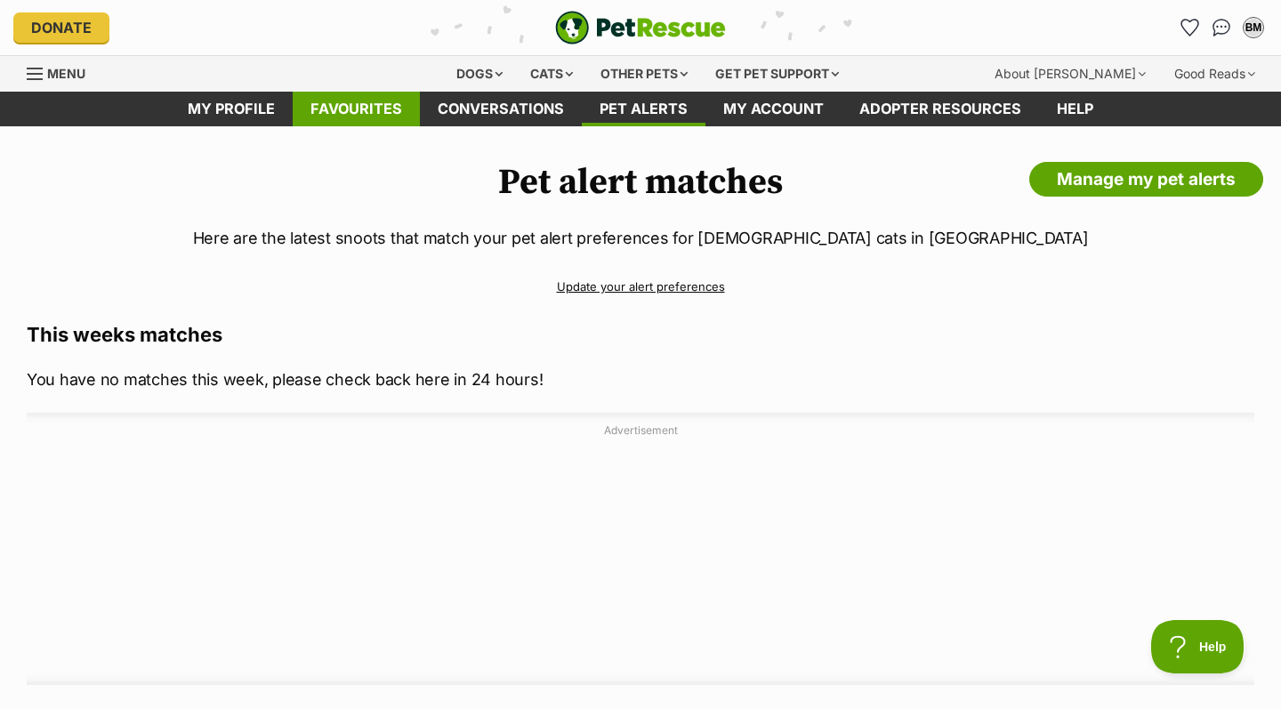
click at [399, 112] on link "Favourites" at bounding box center [356, 109] width 127 height 35
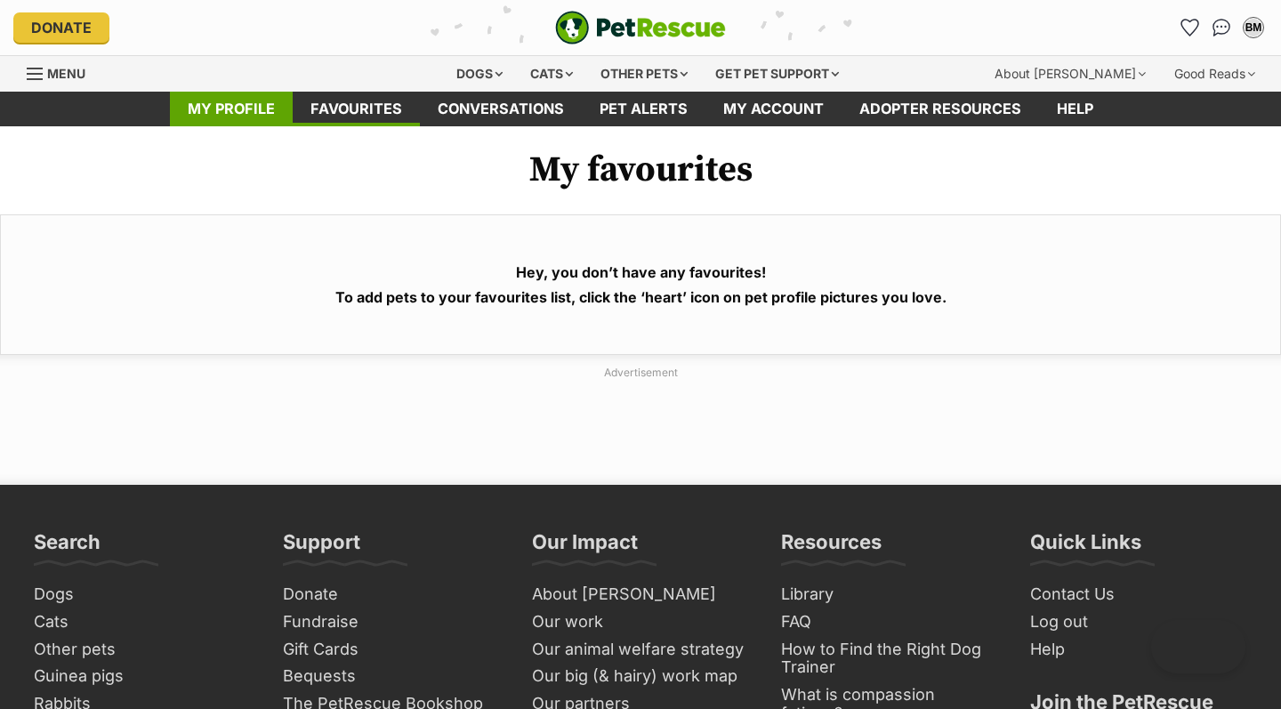
click at [221, 109] on link "My profile" at bounding box center [231, 109] width 123 height 35
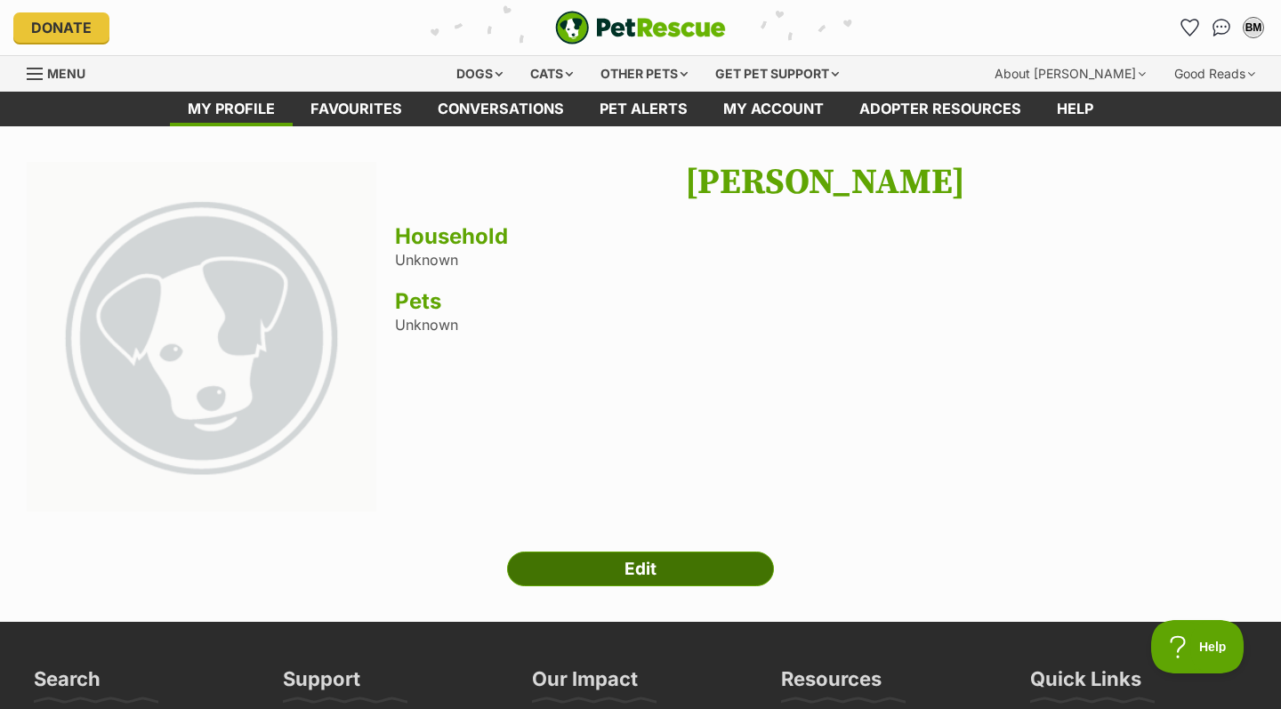
click at [600, 561] on link "Edit" at bounding box center [640, 569] width 267 height 36
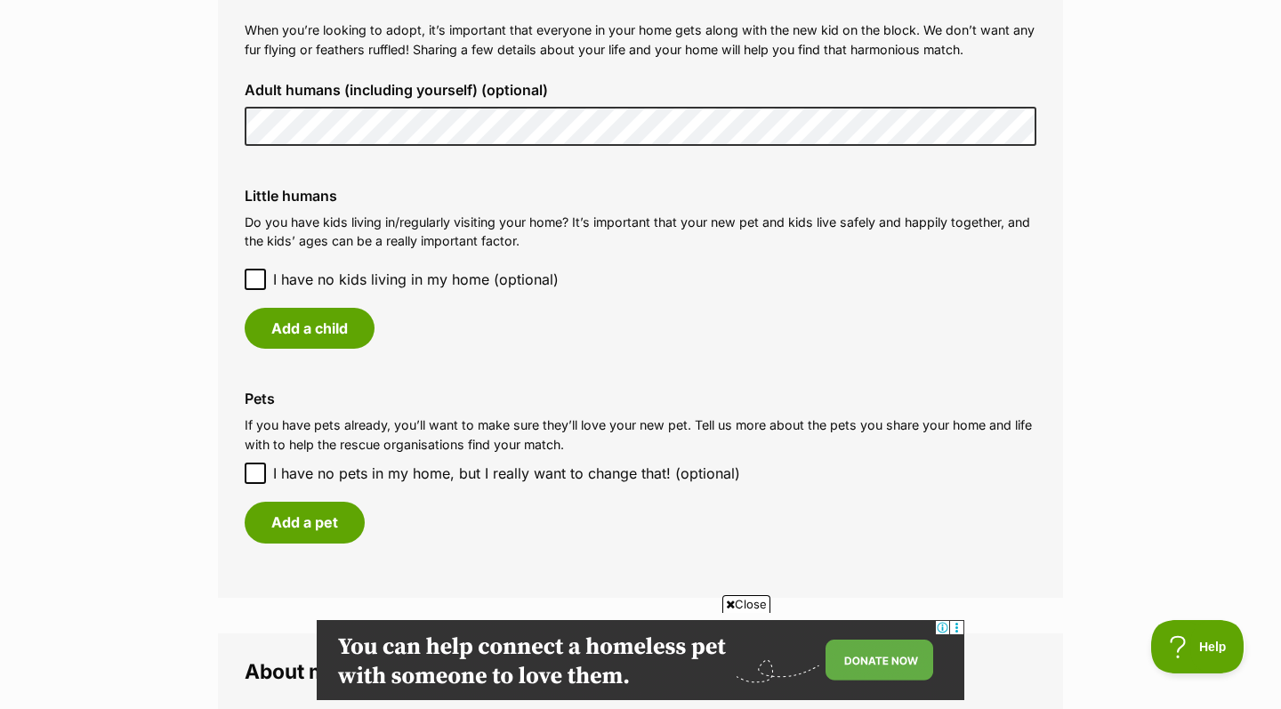
scroll to position [1369, 0]
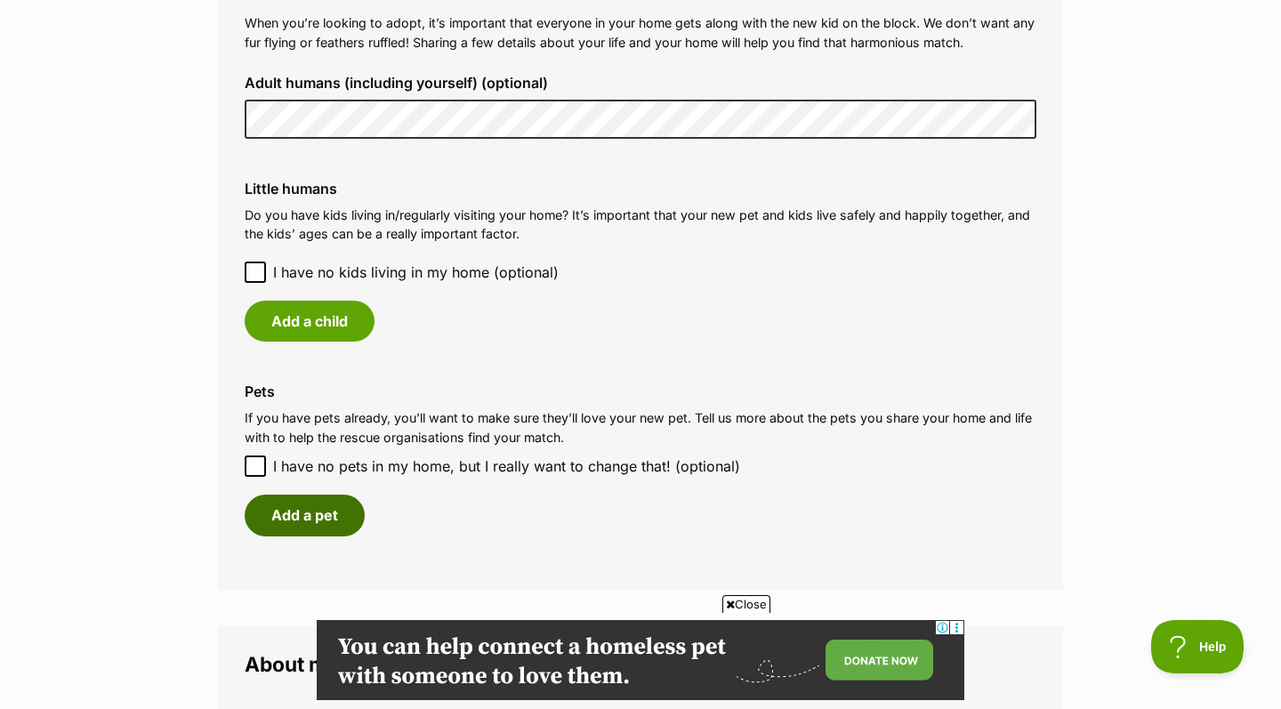
click at [335, 502] on button "Add a pet" at bounding box center [305, 514] width 120 height 41
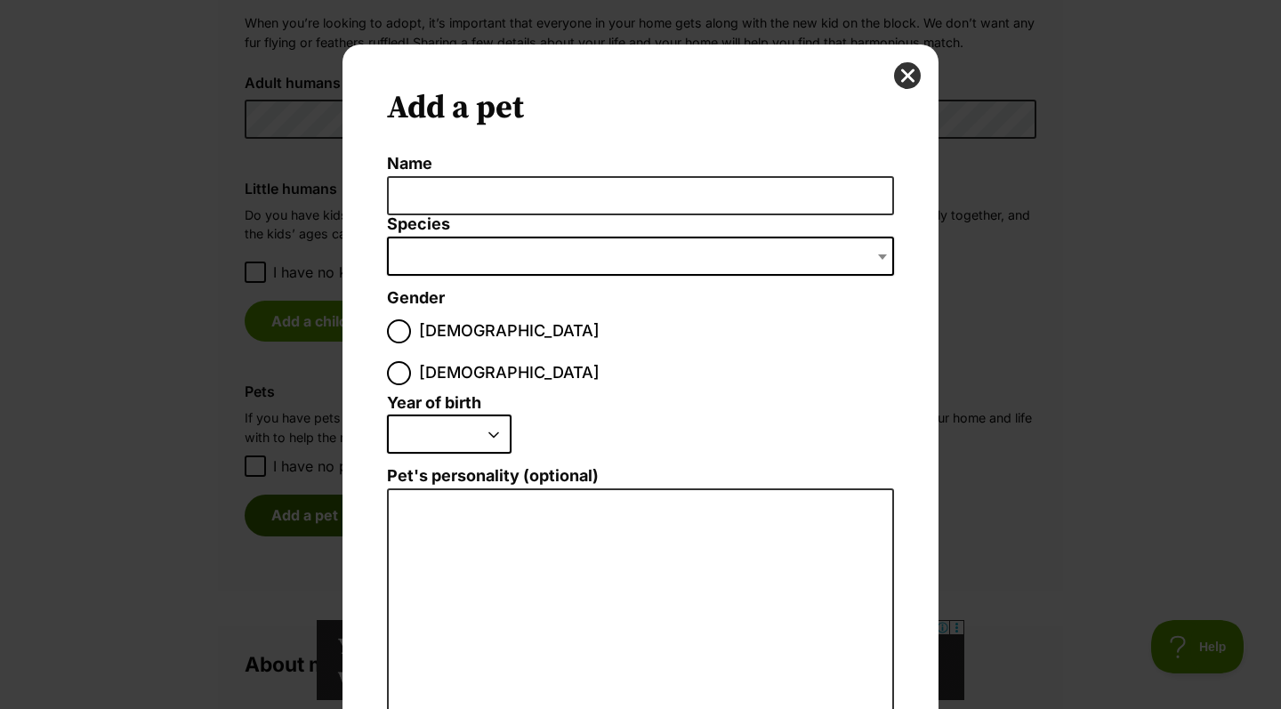
scroll to position [0, 0]
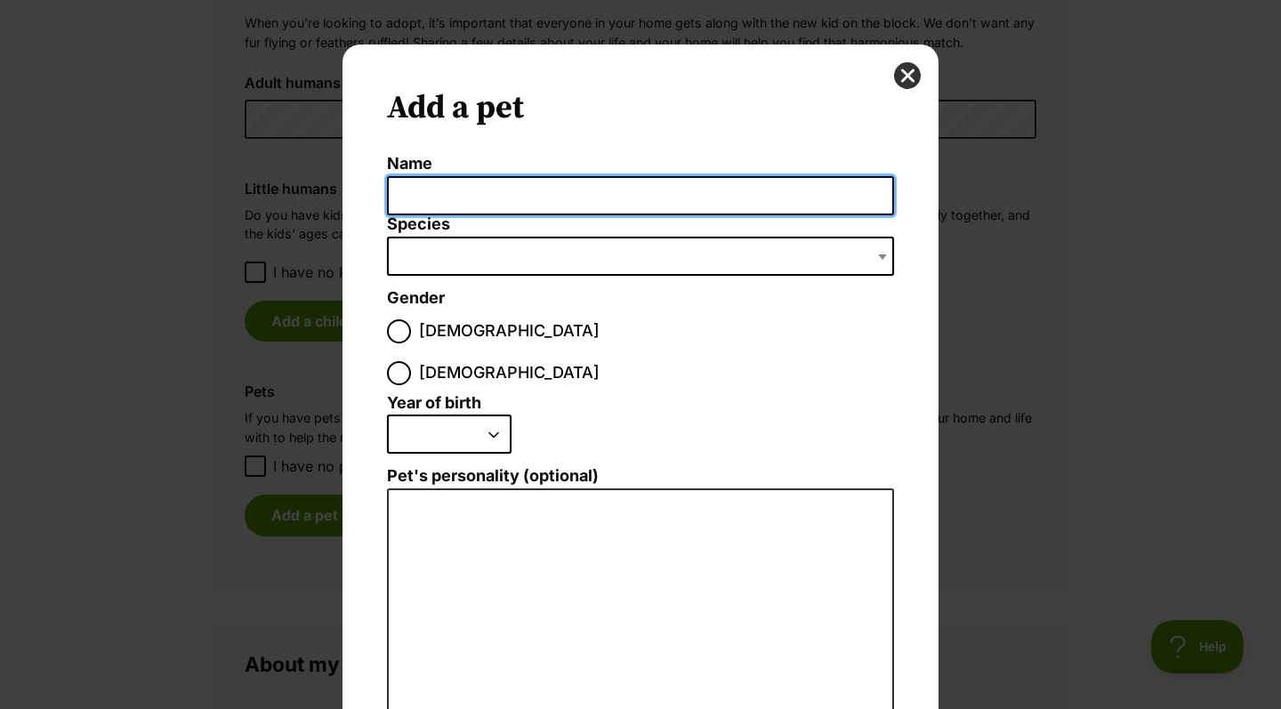
click at [482, 209] on input "Name" at bounding box center [640, 196] width 507 height 40
type input "Puds"
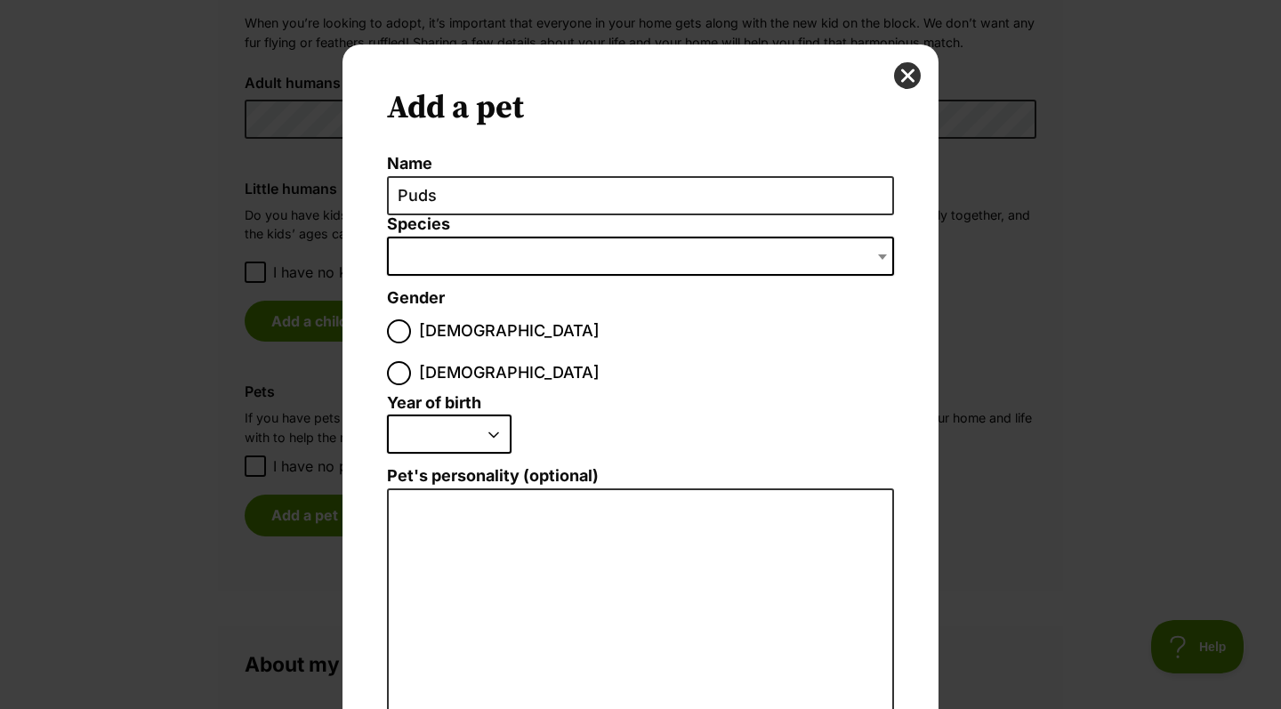
click at [463, 263] on span "Dialog Window - Close (Press escape to close)" at bounding box center [640, 256] width 507 height 39
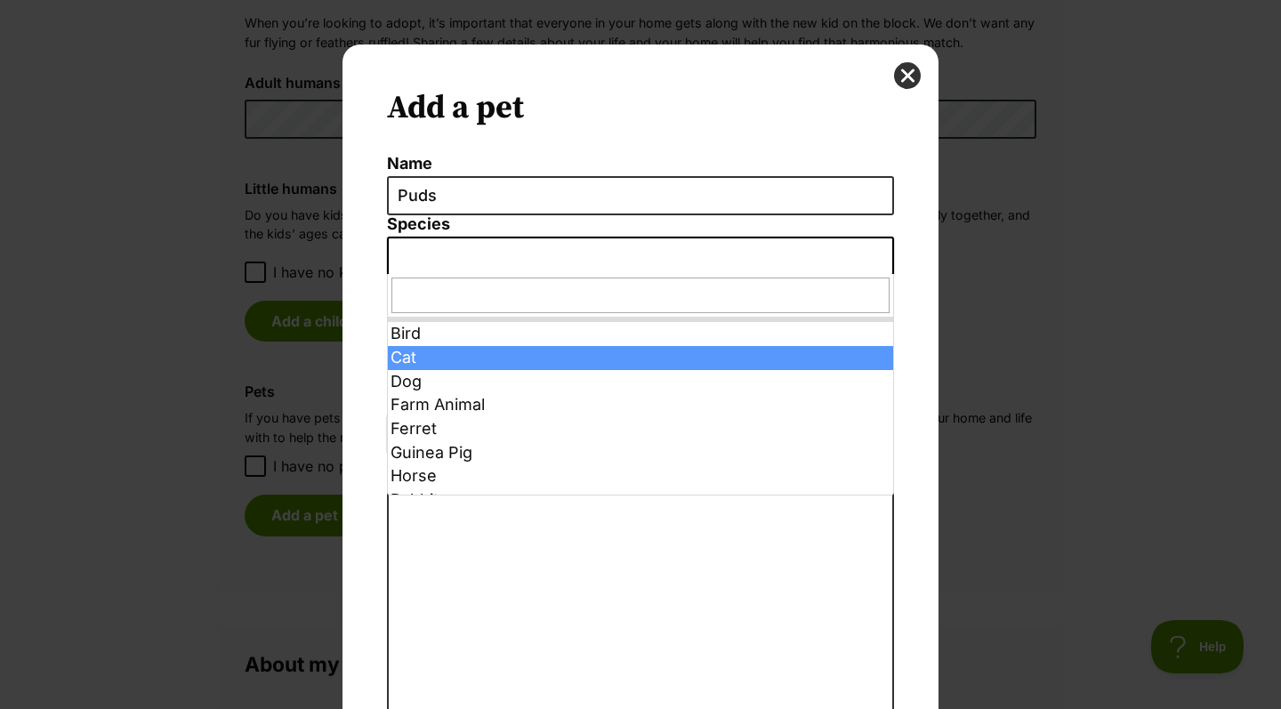
select select "2"
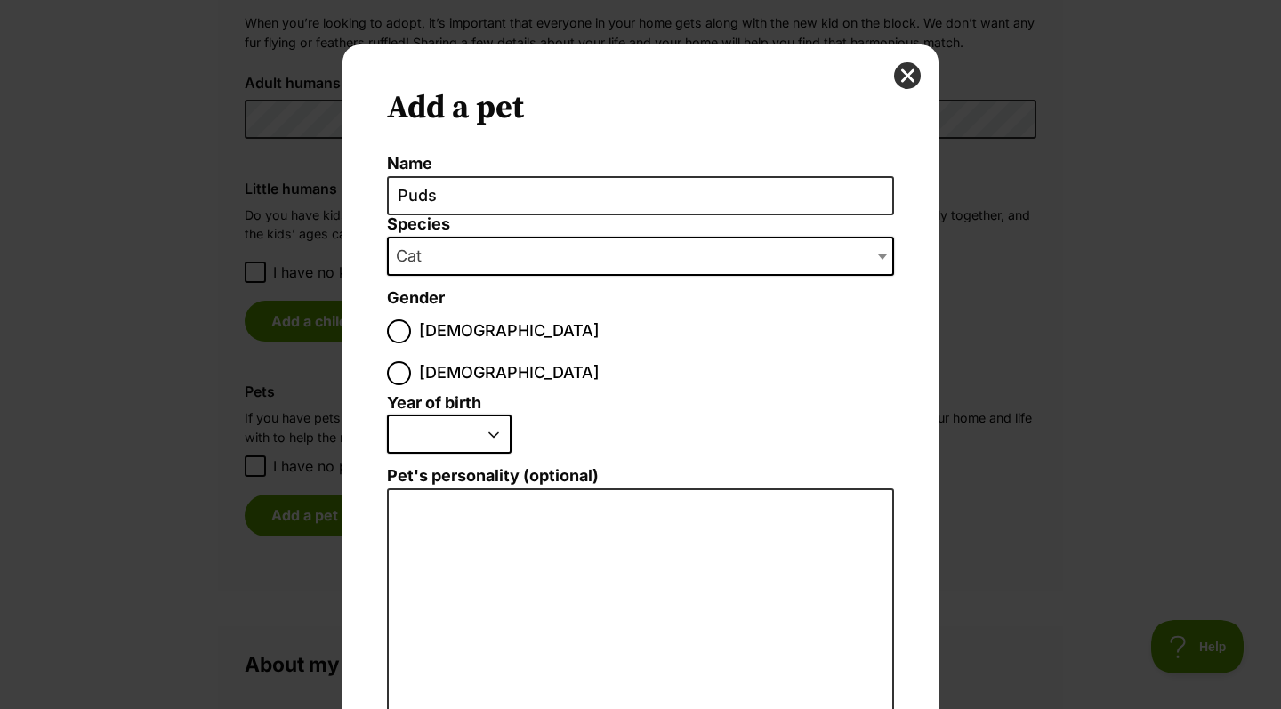
click at [430, 335] on span "[DEMOGRAPHIC_DATA]" at bounding box center [509, 331] width 181 height 24
click at [411, 335] on input "[DEMOGRAPHIC_DATA]" at bounding box center [399, 331] width 24 height 24
radio input "true"
select select "2022"
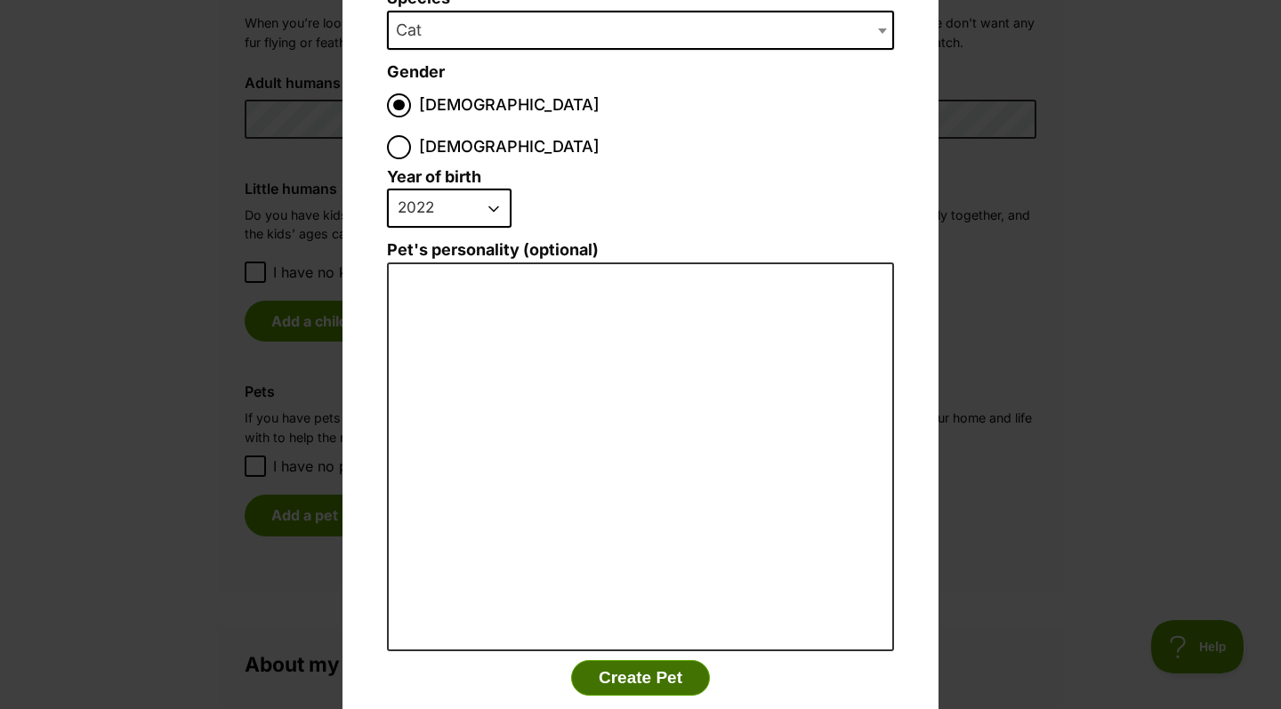
click at [620, 660] on button "Create Pet" at bounding box center [640, 678] width 139 height 36
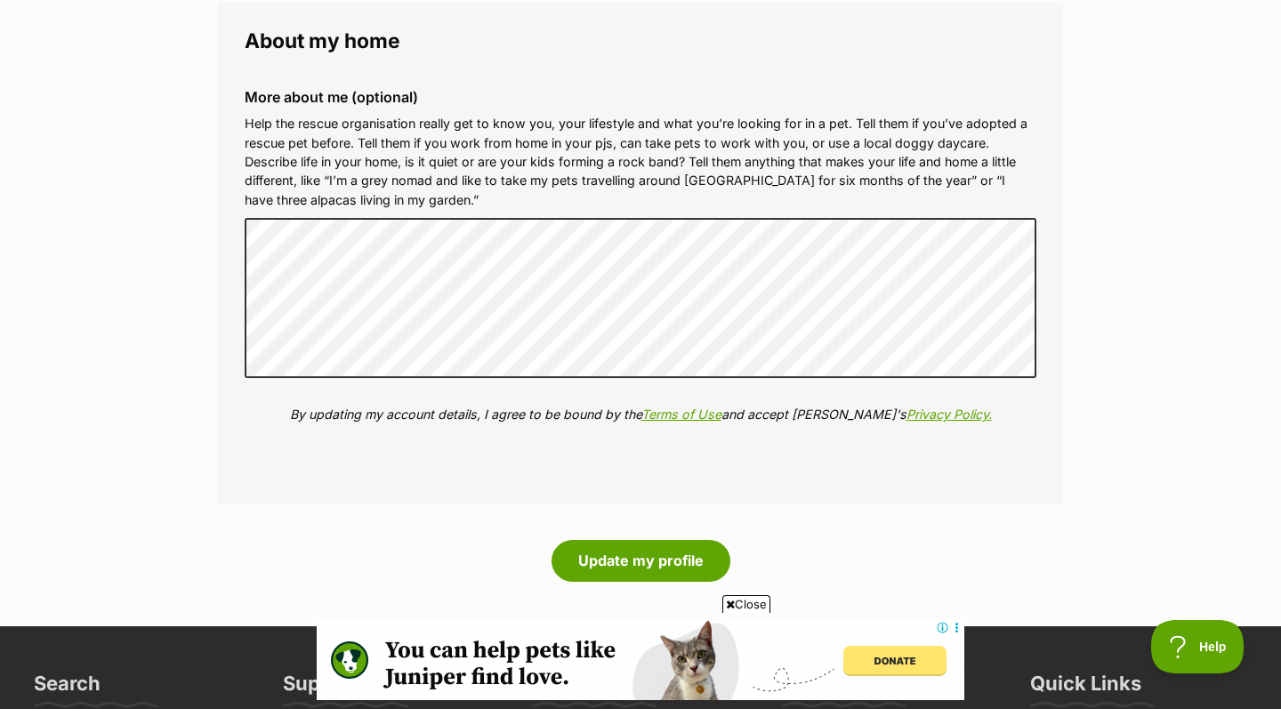
scroll to position [2187, 0]
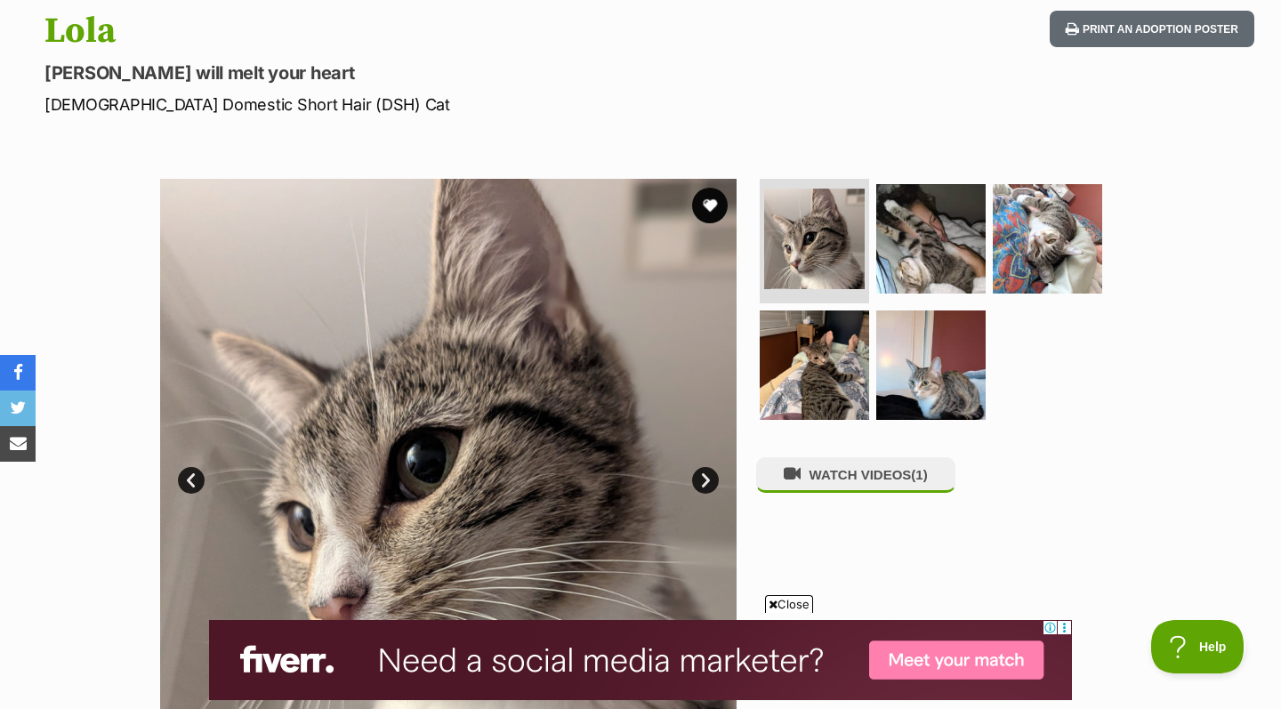
scroll to position [198, 0]
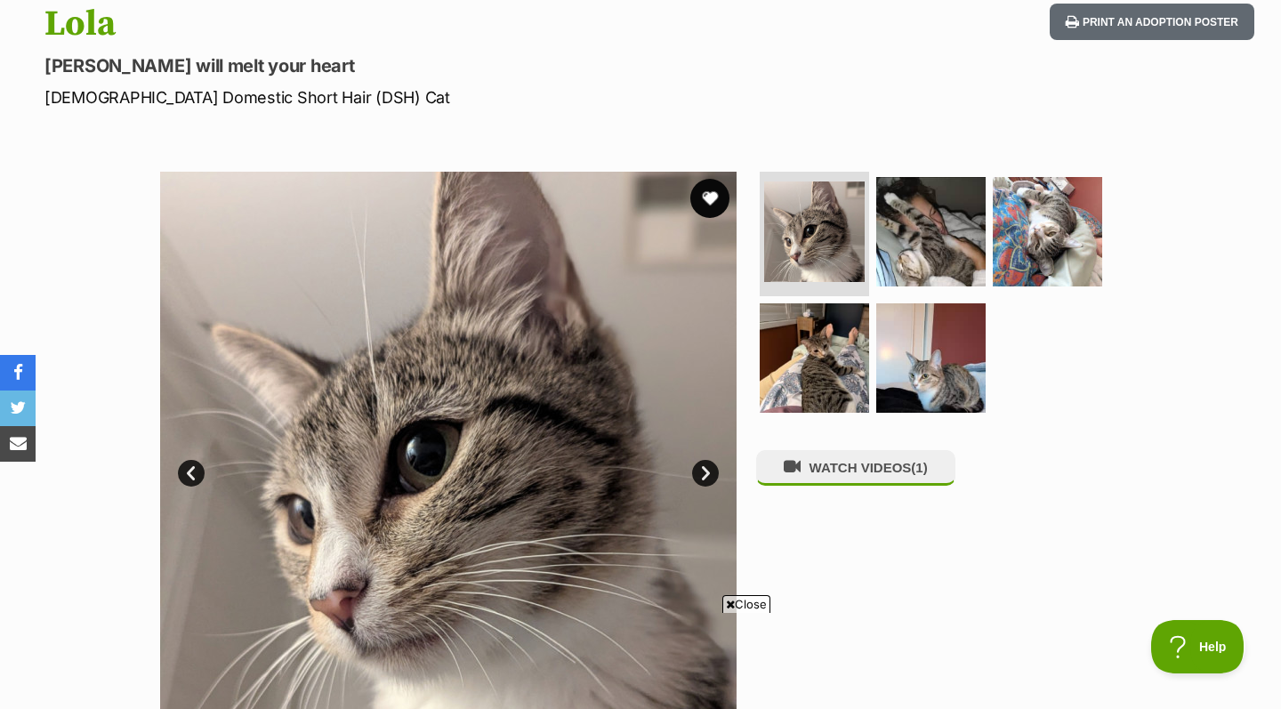
click at [715, 189] on button "favourite" at bounding box center [709, 198] width 39 height 39
